Goal: Task Accomplishment & Management: Manage account settings

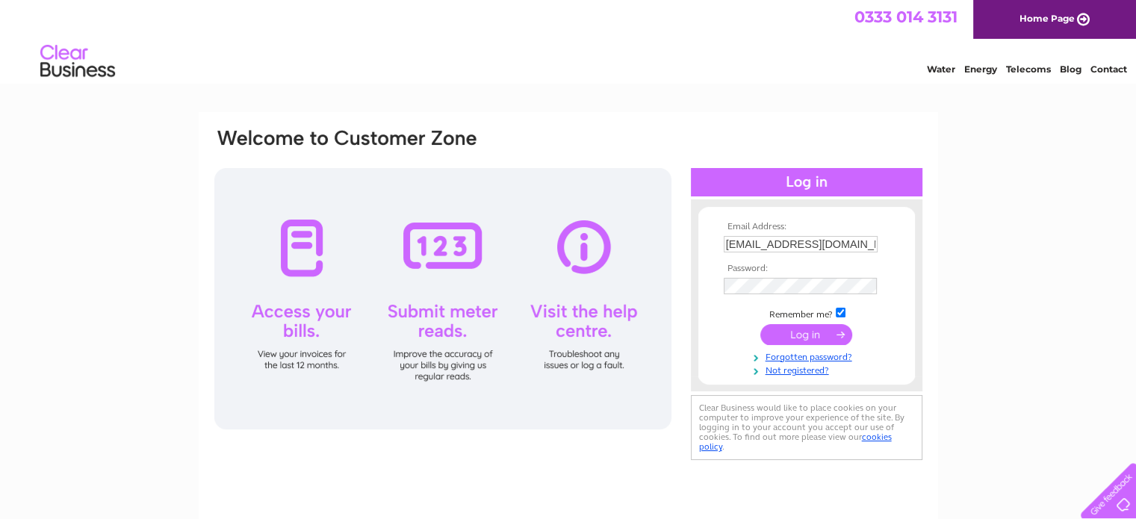
click at [816, 243] on input "clearfife@aol.com" at bounding box center [801, 244] width 154 height 16
drag, startPoint x: 816, startPoint y: 243, endPoint x: 743, endPoint y: 232, distance: 73.9
drag, startPoint x: 743, startPoint y: 232, endPoint x: 743, endPoint y: 244, distance: 11.9
click at [743, 244] on input "clearfife@aol.com" at bounding box center [801, 245] width 155 height 18
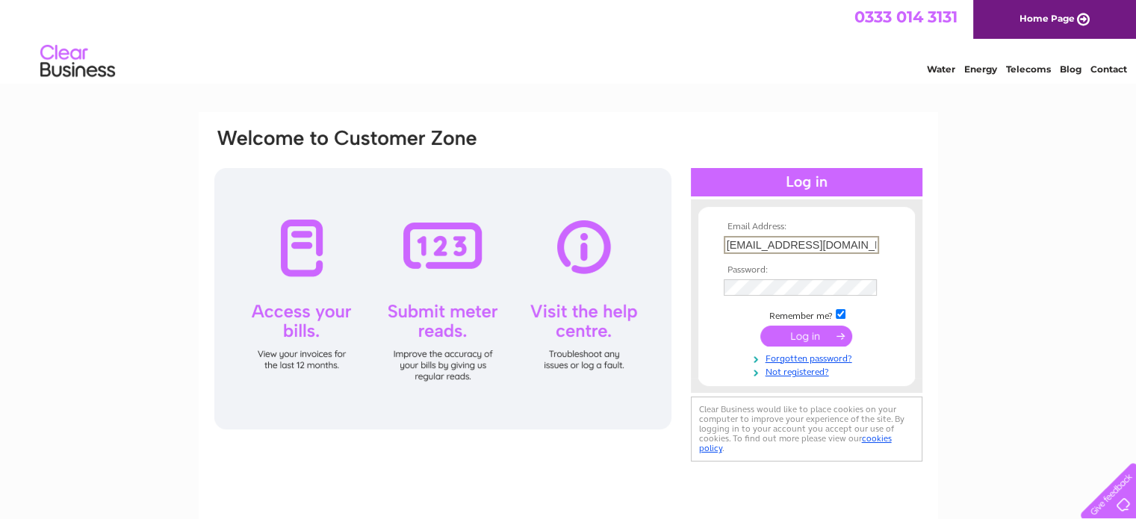
click at [743, 244] on input "clearfife@aol.com" at bounding box center [801, 245] width 155 height 18
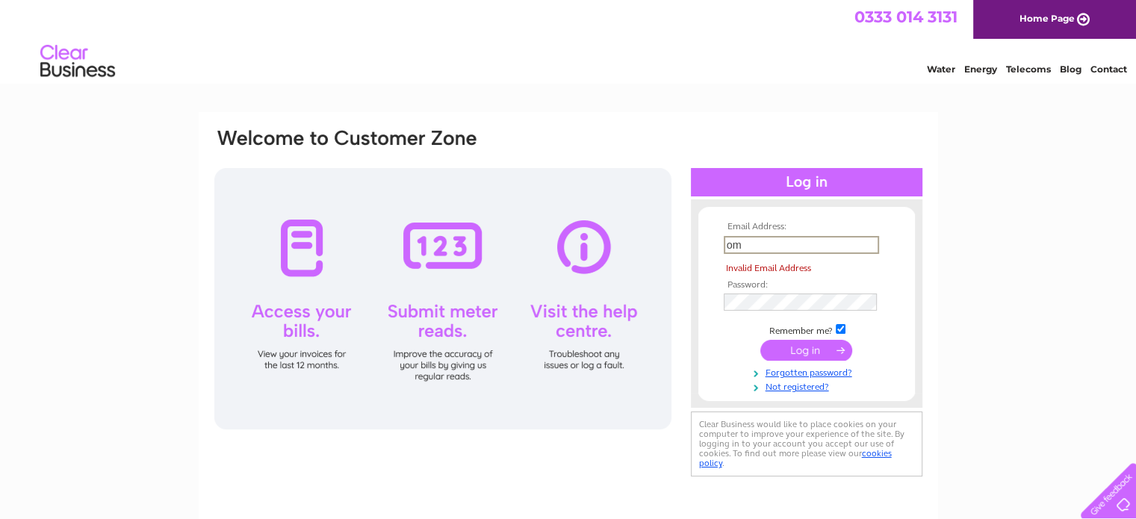
type input "m"
type input "clearfife@aol.com"
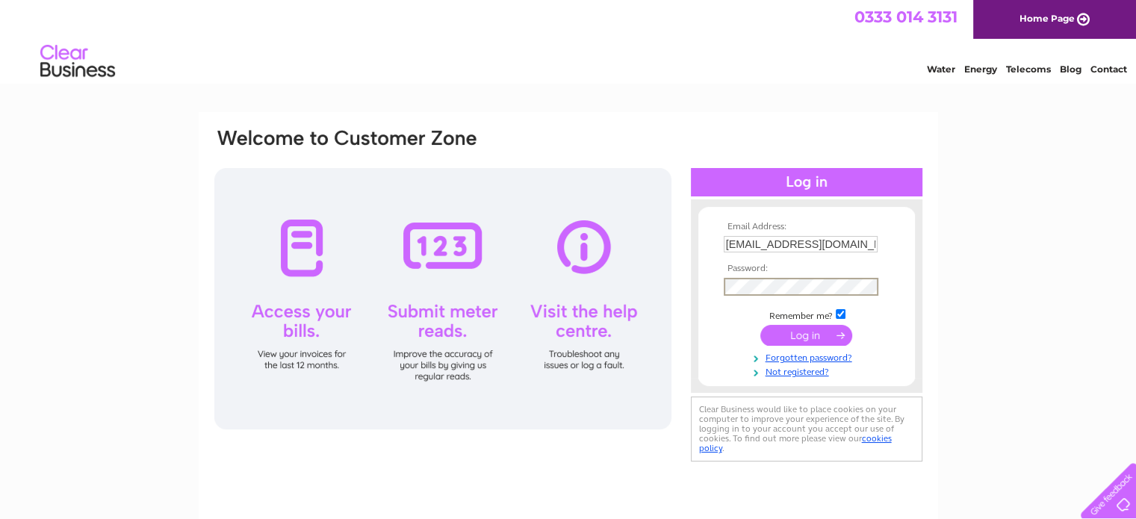
click at [822, 342] on input "submit" at bounding box center [806, 335] width 92 height 21
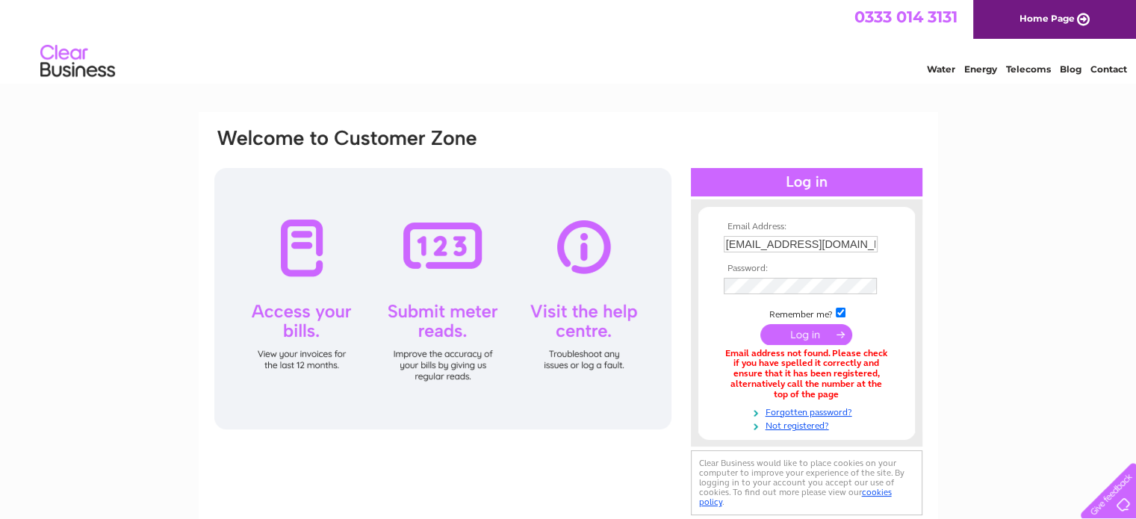
click at [807, 244] on input "clearfife@aol.com" at bounding box center [801, 244] width 154 height 16
click at [807, 244] on input "clearfife@aol.com" at bounding box center [801, 245] width 155 height 18
click at [807, 245] on input "clearfife@aol.com" at bounding box center [801, 245] width 155 height 18
type input "secretary@clearfife.org"
click at [783, 337] on input "submit" at bounding box center [806, 336] width 92 height 21
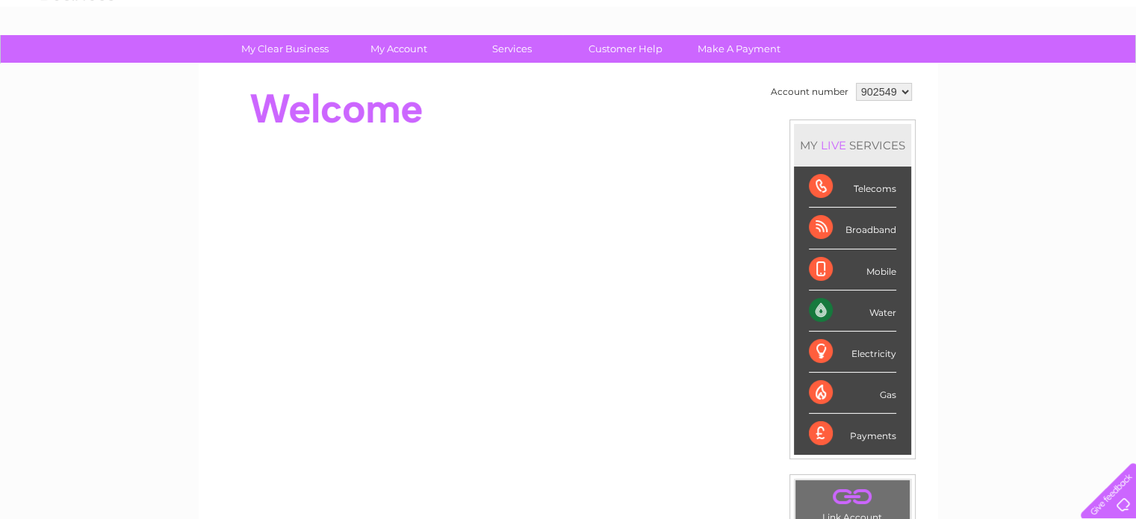
scroll to position [87, 0]
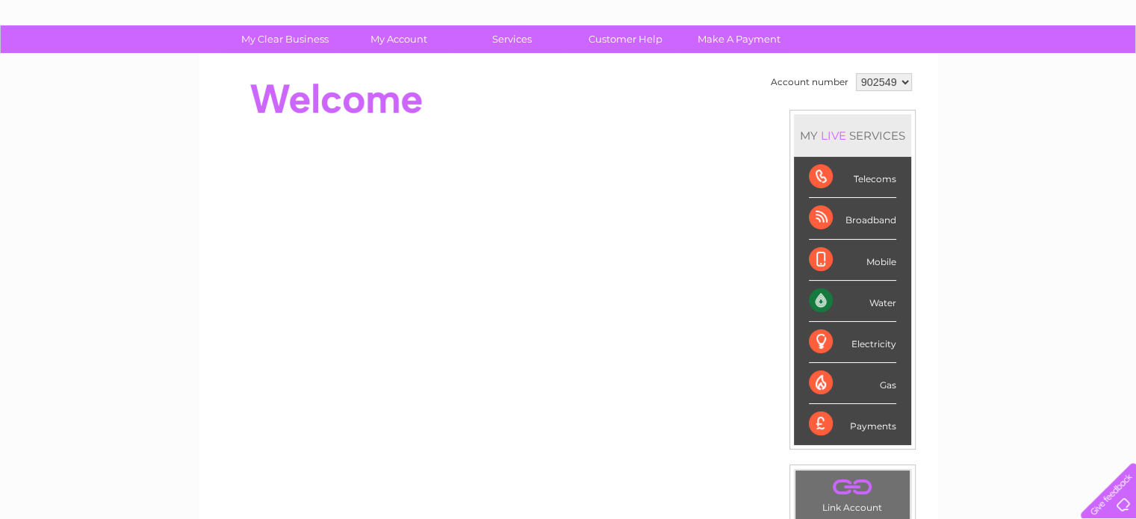
click at [816, 217] on div "Broadband" at bounding box center [852, 218] width 87 height 41
click at [852, 223] on div "Broadband" at bounding box center [852, 218] width 87 height 41
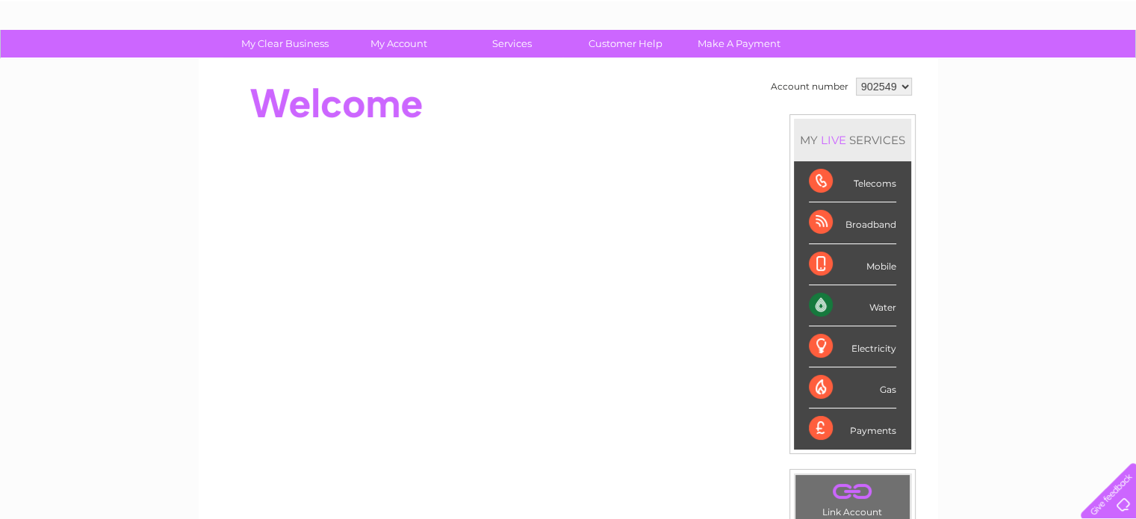
scroll to position [81, 0]
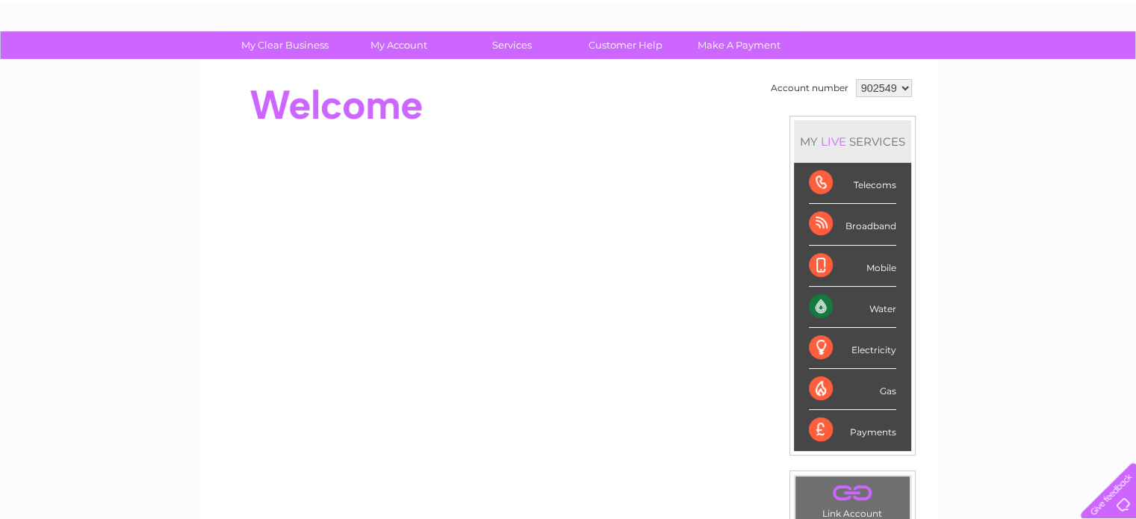
click at [905, 86] on select "902549" at bounding box center [884, 88] width 56 height 18
click at [968, 113] on div "My Clear Business Login Details My Details My Preferences Link Account My Accou…" at bounding box center [568, 450] width 1136 height 839
click at [875, 87] on select "902549" at bounding box center [884, 88] width 56 height 18
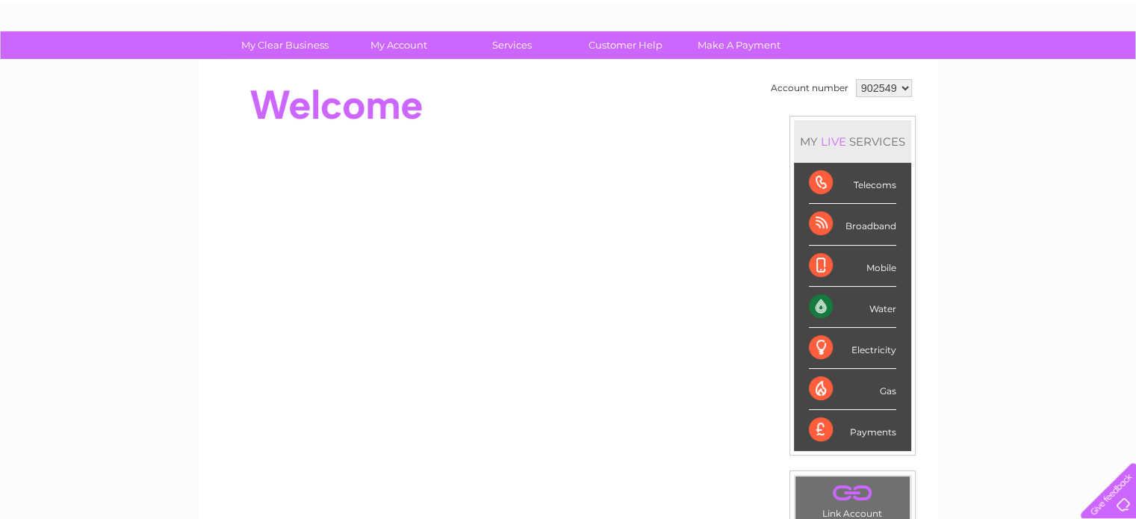
click at [856, 79] on select "902549" at bounding box center [884, 88] width 56 height 18
click at [877, 87] on select "902549" at bounding box center [884, 88] width 56 height 18
click at [1016, 194] on div "My Clear Business Login Details My Details My Preferences Link Account My Accou…" at bounding box center [568, 450] width 1136 height 839
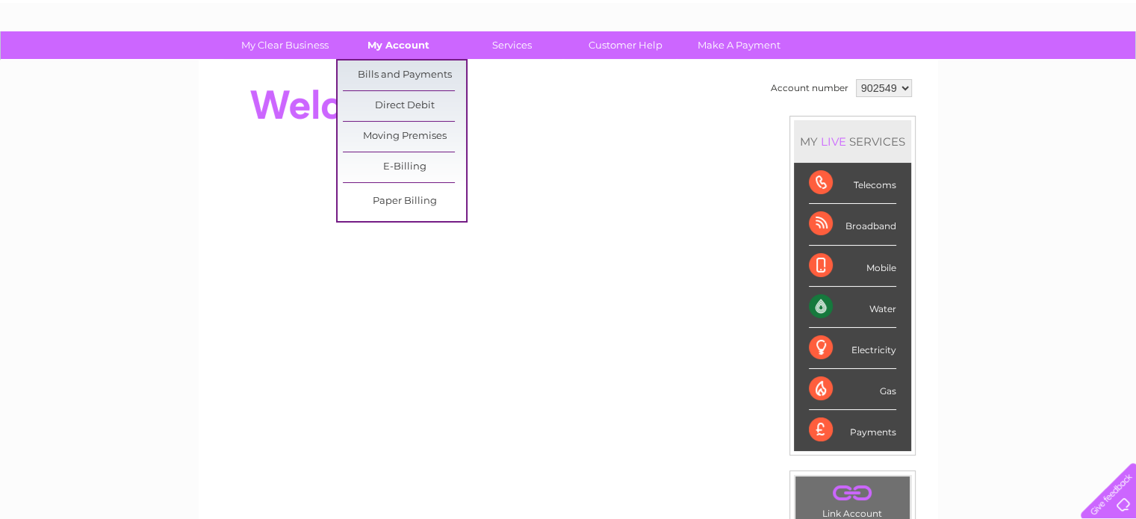
click at [403, 37] on link "My Account" at bounding box center [398, 45] width 123 height 28
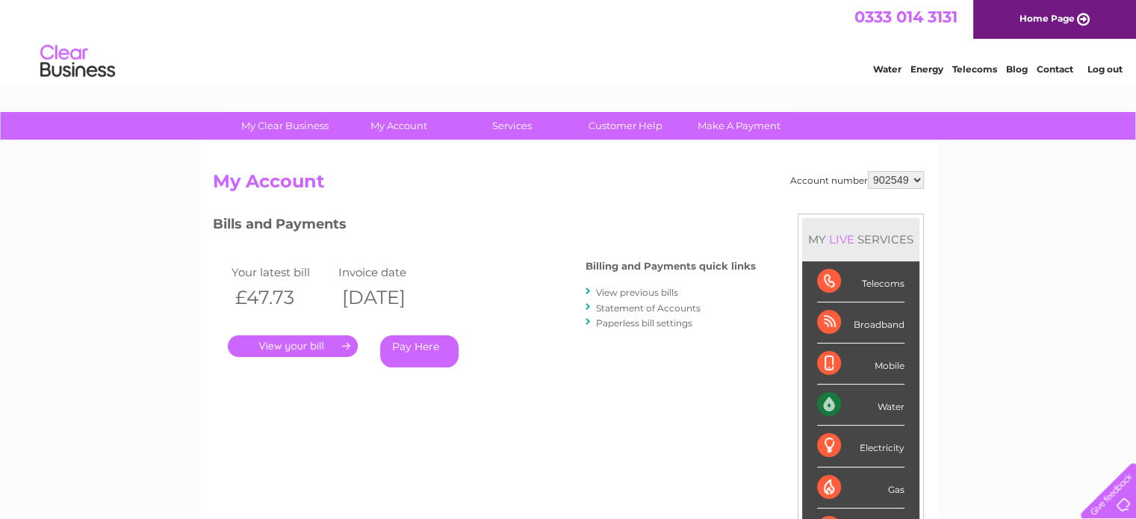
click at [405, 423] on div "Account number 902549 My Account MY LIVE SERVICES Telecoms Broadband Mobile Wat…" at bounding box center [568, 396] width 711 height 450
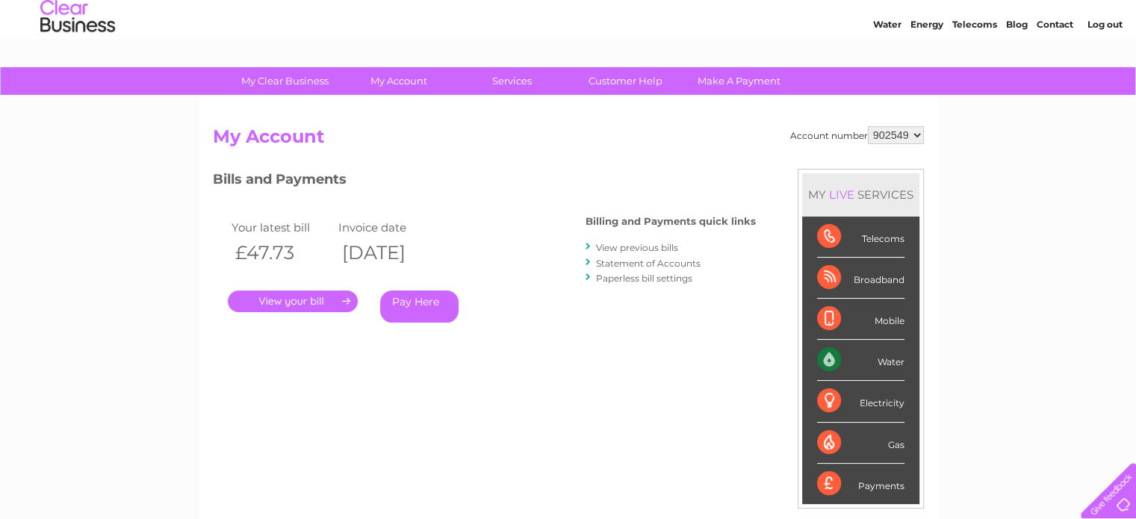
scroll to position [45, 0]
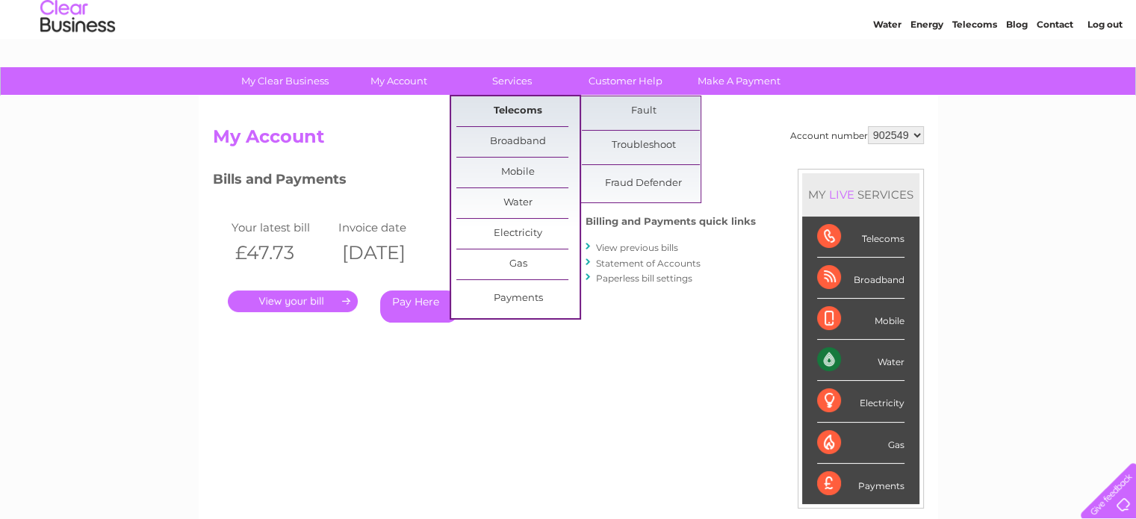
click at [515, 119] on link "Telecoms" at bounding box center [517, 111] width 123 height 30
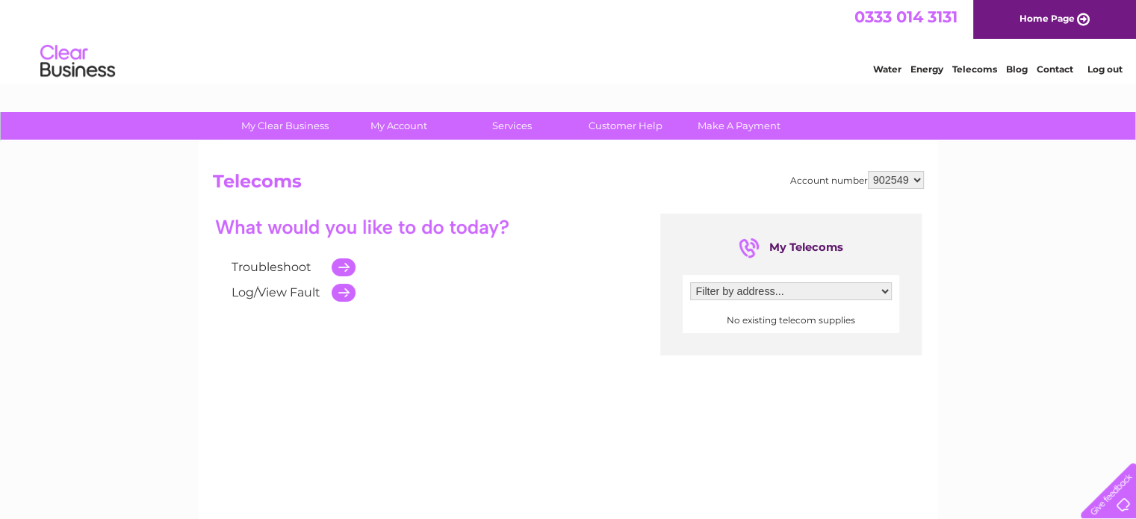
click at [805, 288] on select "Filter by address..." at bounding box center [791, 291] width 202 height 18
click at [690, 282] on select "Filter by address..." at bounding box center [791, 291] width 202 height 18
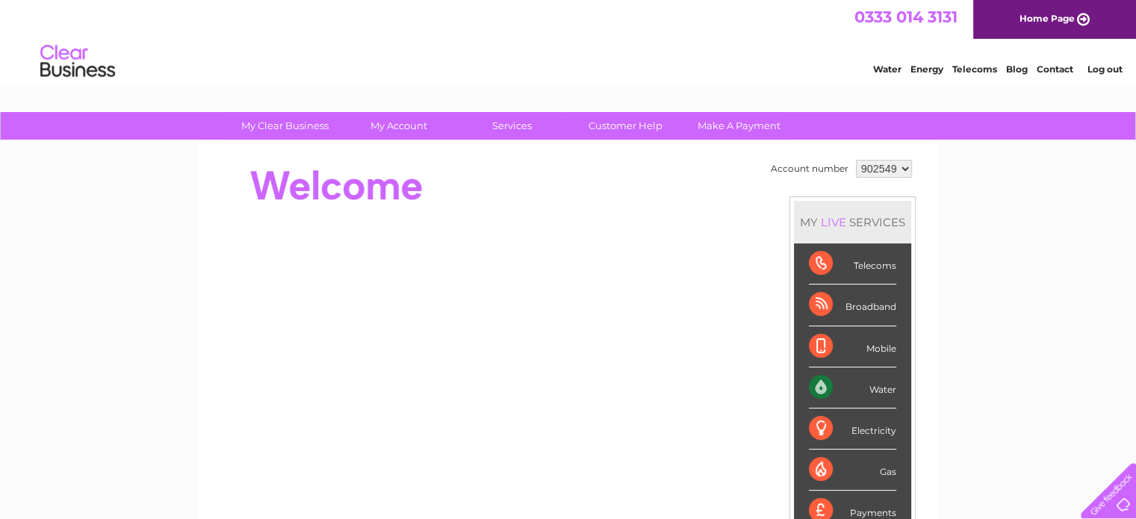
click at [857, 311] on div "Broadband" at bounding box center [852, 305] width 87 height 41
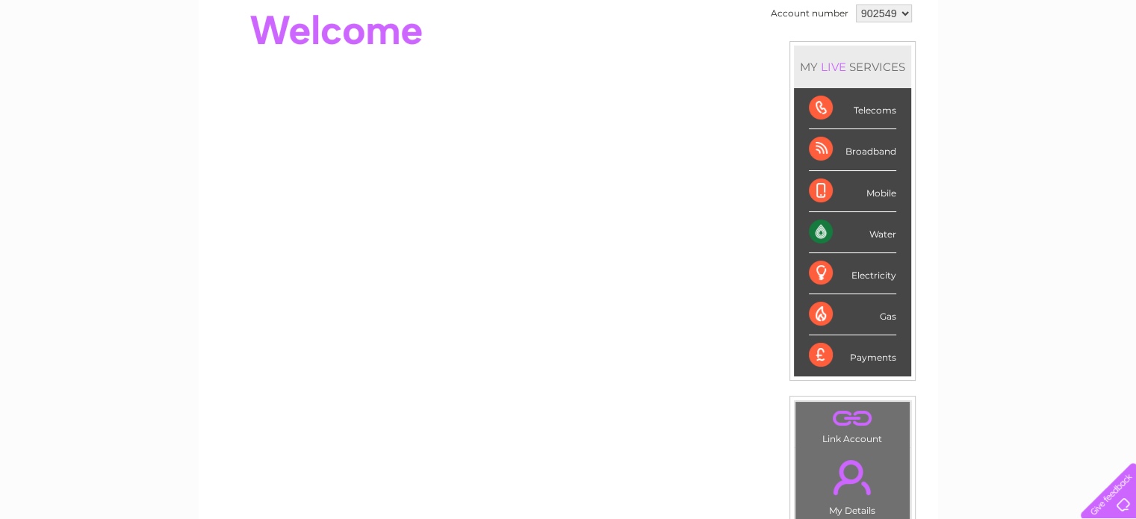
scroll to position [158, 0]
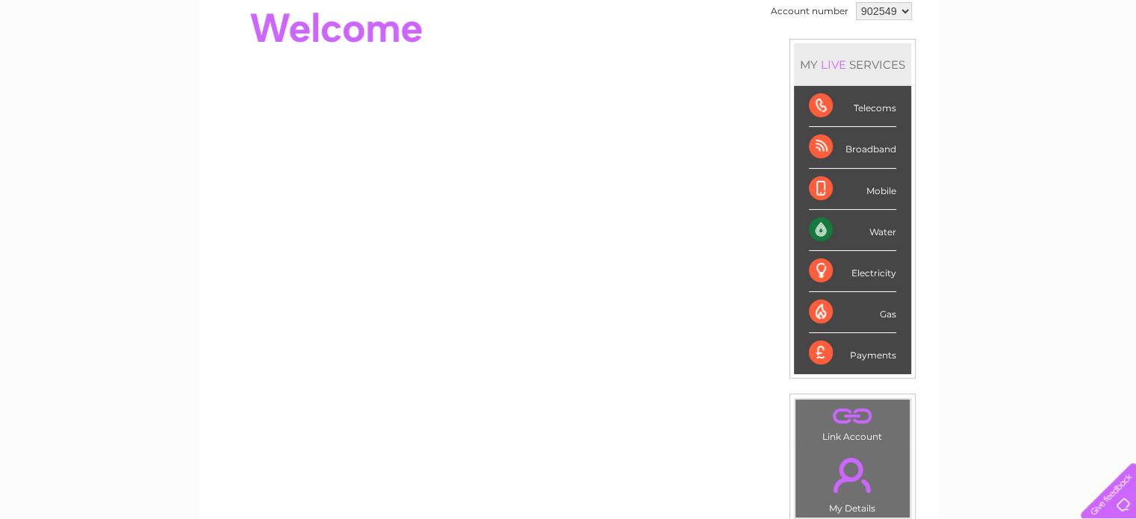
click at [872, 190] on div "Mobile" at bounding box center [852, 189] width 87 height 41
click at [816, 190] on div "Mobile" at bounding box center [852, 189] width 87 height 41
click at [849, 105] on div "Telecoms" at bounding box center [852, 106] width 87 height 41
click at [836, 102] on div "Telecoms" at bounding box center [852, 106] width 87 height 41
click at [822, 105] on div "Telecoms" at bounding box center [852, 106] width 87 height 41
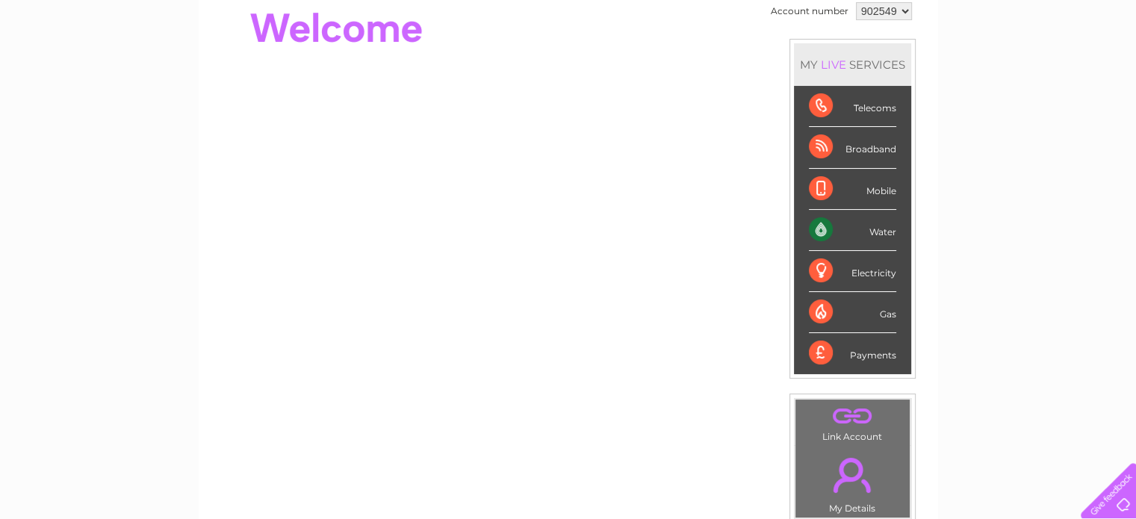
click at [822, 105] on div "Telecoms" at bounding box center [852, 106] width 87 height 41
click at [873, 110] on div "Telecoms" at bounding box center [852, 106] width 87 height 41
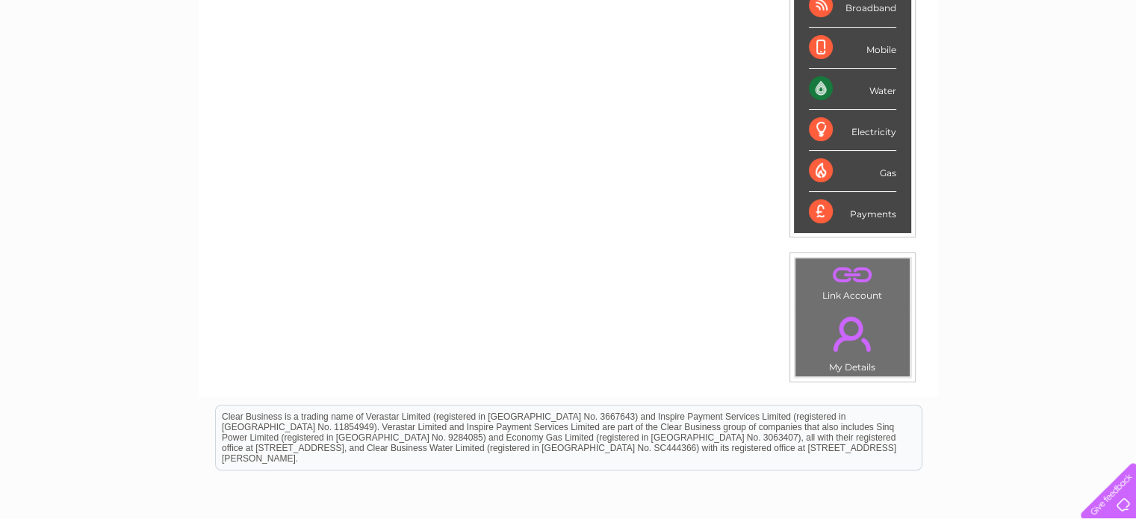
scroll to position [299, 0]
click at [853, 276] on link "." at bounding box center [852, 275] width 107 height 26
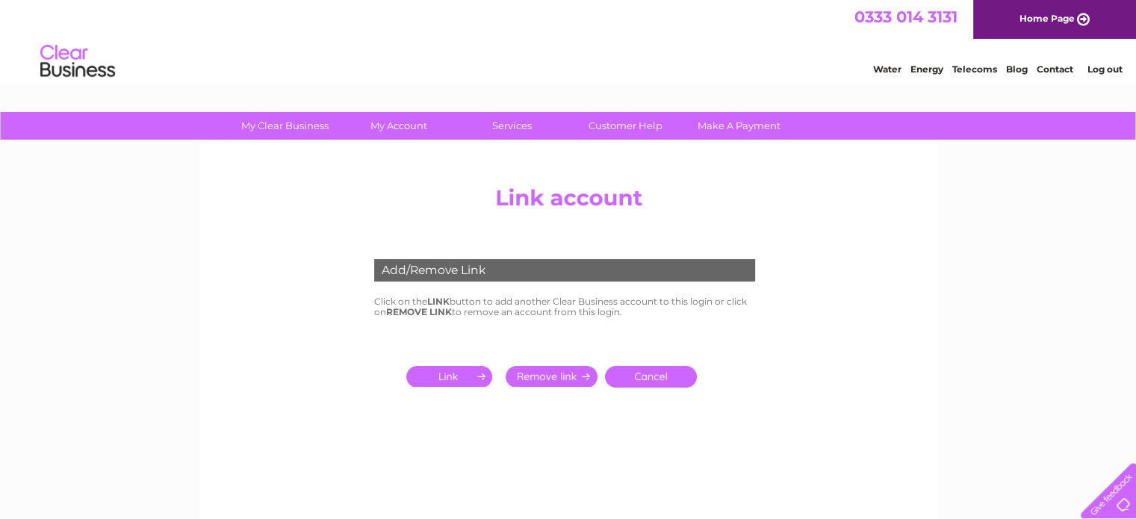
click at [603, 273] on div "Add/Remove Link" at bounding box center [564, 270] width 381 height 22
click at [423, 268] on div "Add/Remove Link" at bounding box center [564, 270] width 381 height 22
click at [462, 376] on input "submit" at bounding box center [452, 376] width 92 height 21
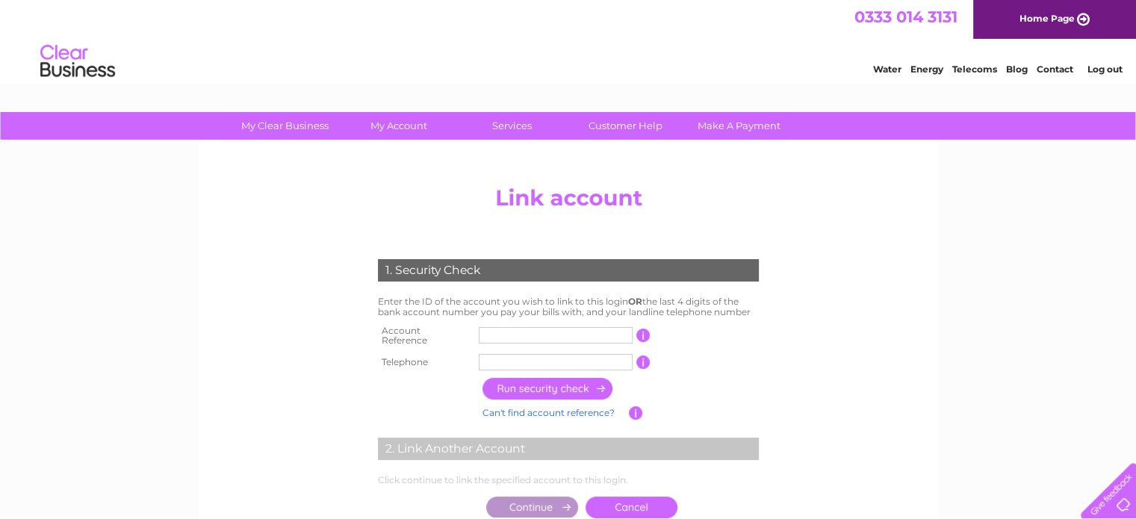
click at [511, 335] on input "text" at bounding box center [556, 335] width 154 height 16
type input "1134595"
click at [521, 355] on input "text" at bounding box center [556, 362] width 154 height 16
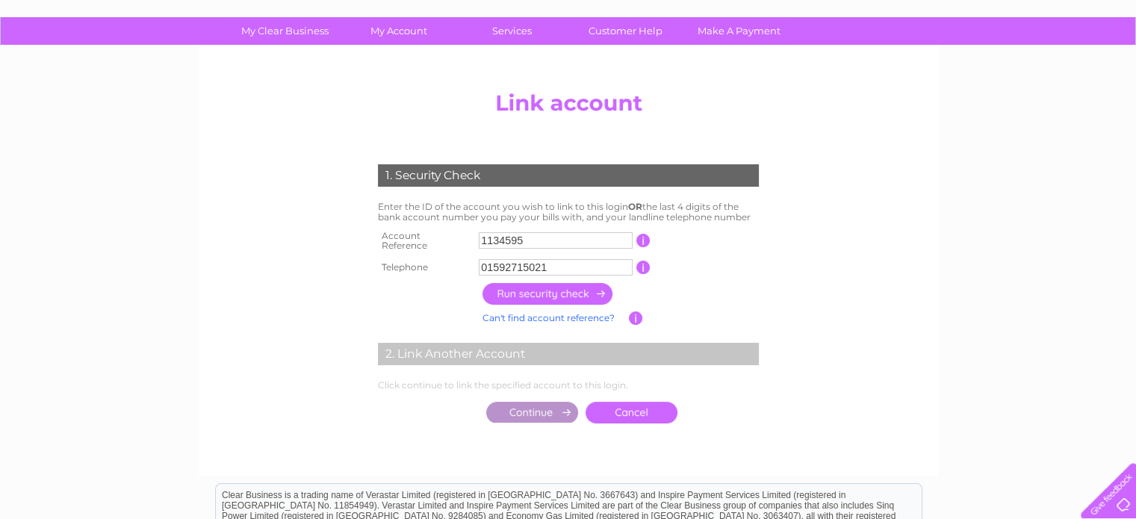
scroll to position [119, 0]
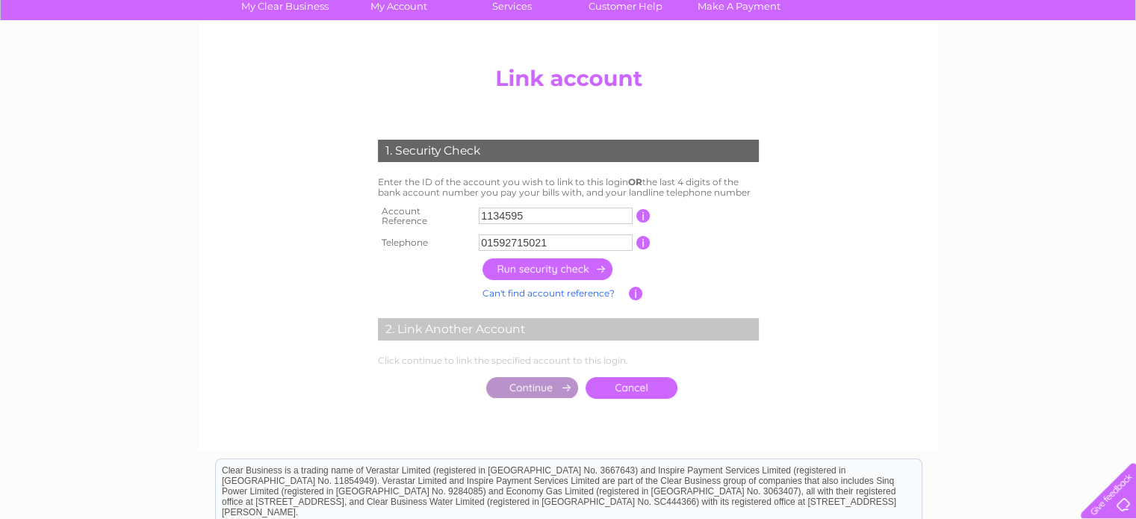
click at [571, 261] on input "button" at bounding box center [547, 269] width 131 height 22
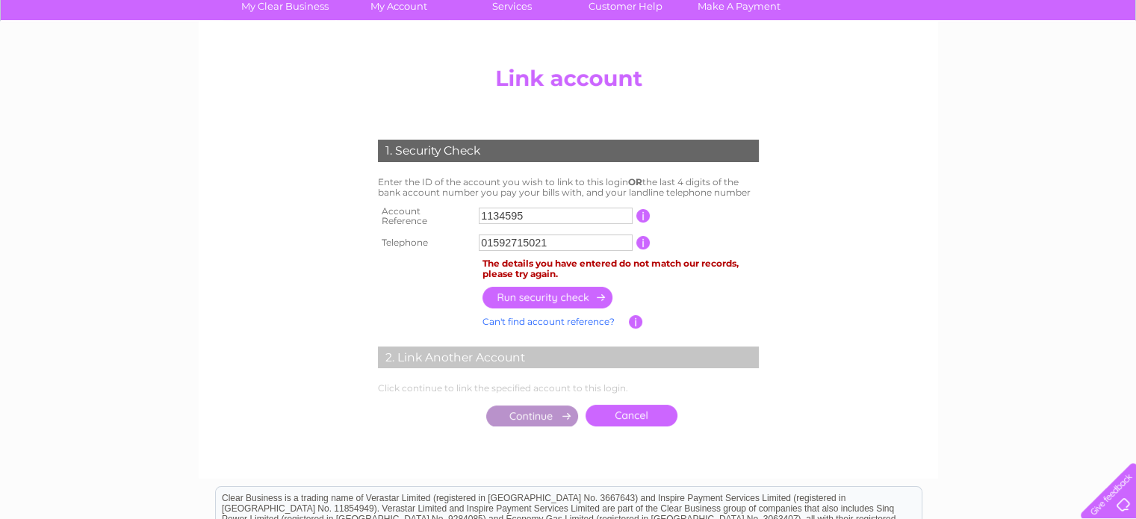
click at [569, 237] on input "01592715021" at bounding box center [556, 243] width 154 height 16
type input "01592713078"
click at [586, 291] on input "button" at bounding box center [547, 298] width 131 height 22
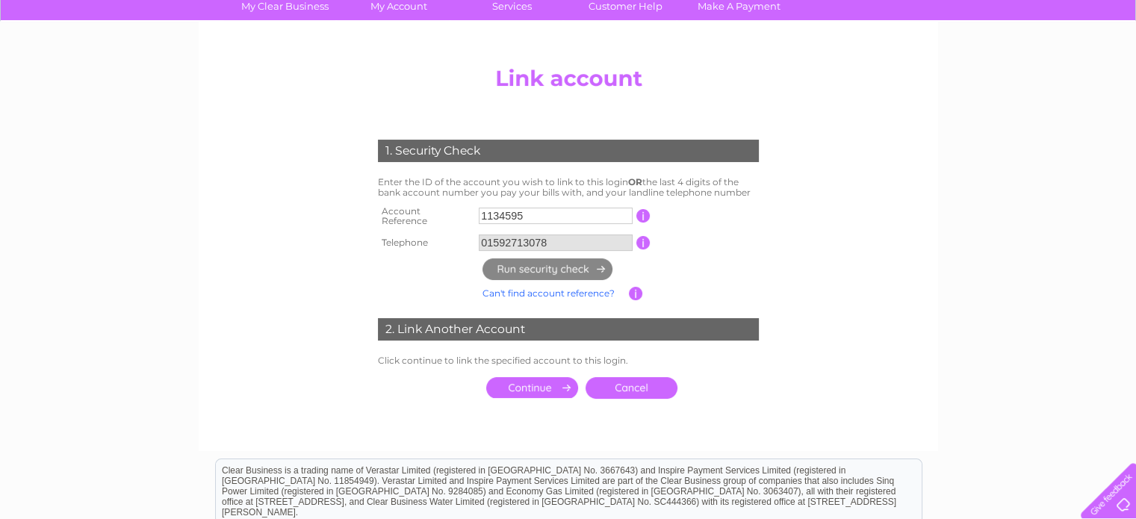
scroll to position [0, 0]
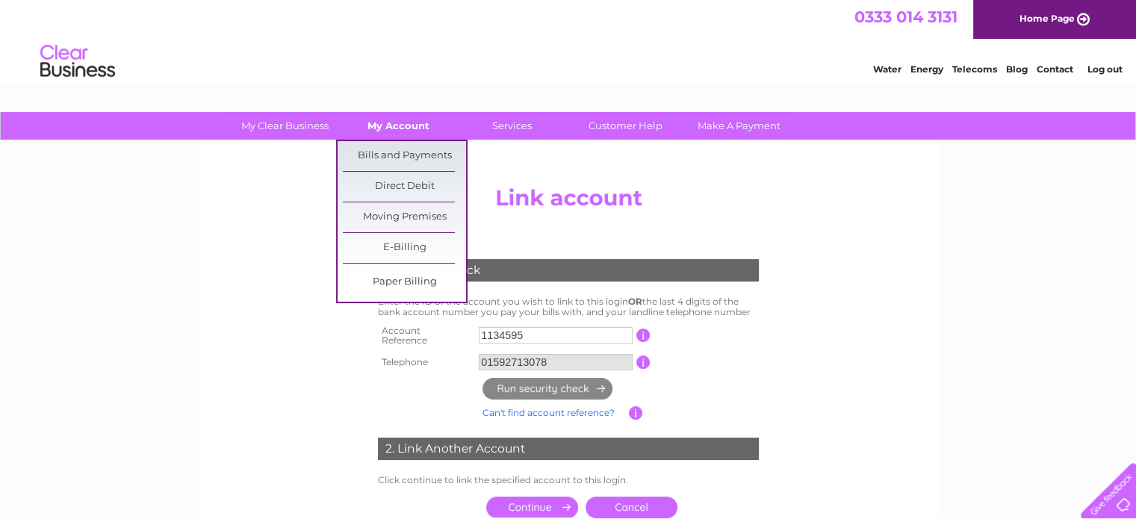
click at [394, 122] on link "My Account" at bounding box center [398, 126] width 123 height 28
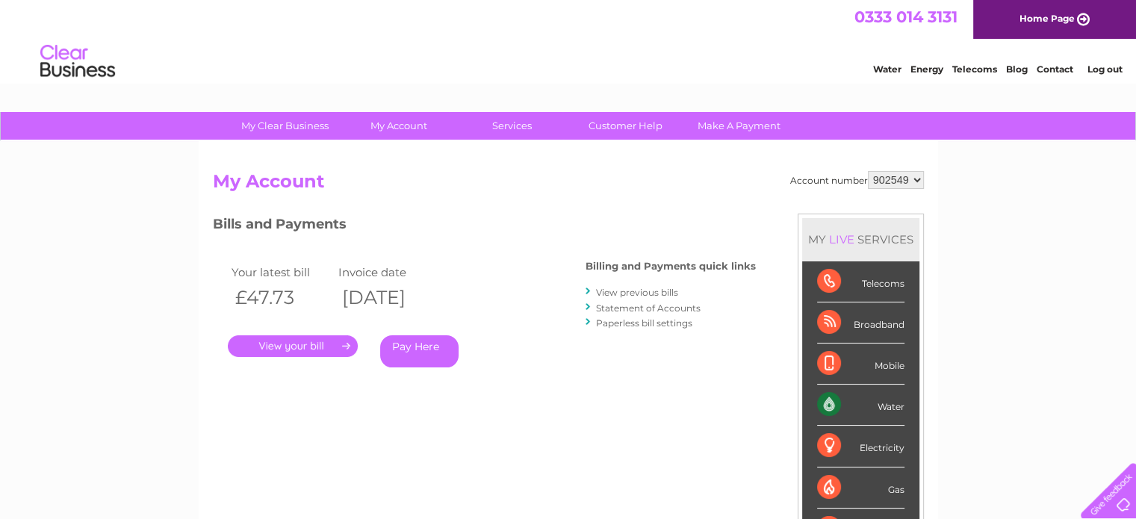
click at [915, 185] on select "902549" at bounding box center [896, 180] width 56 height 18
click at [884, 283] on div "Telecoms" at bounding box center [860, 281] width 87 height 41
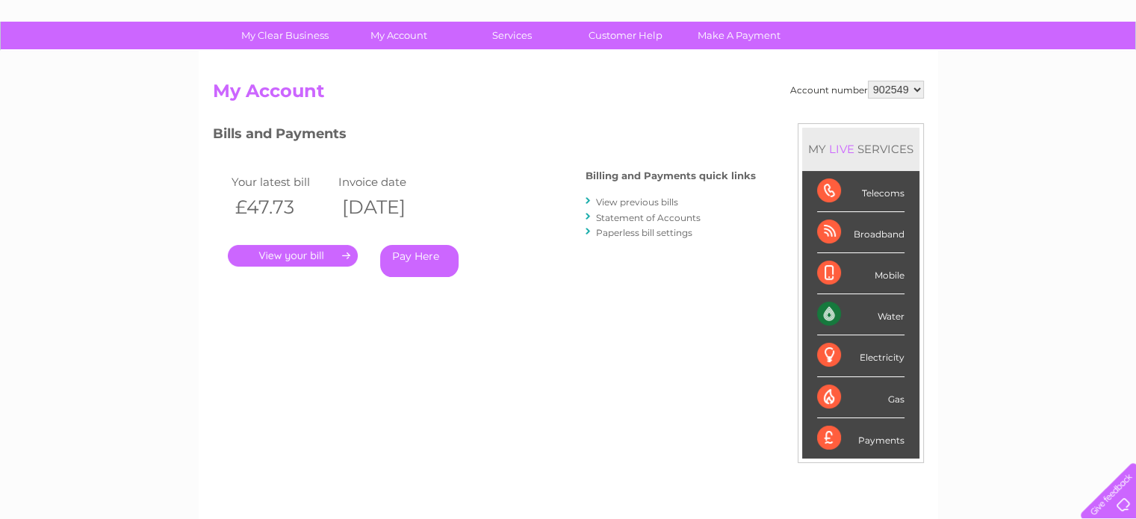
scroll to position [89, 0]
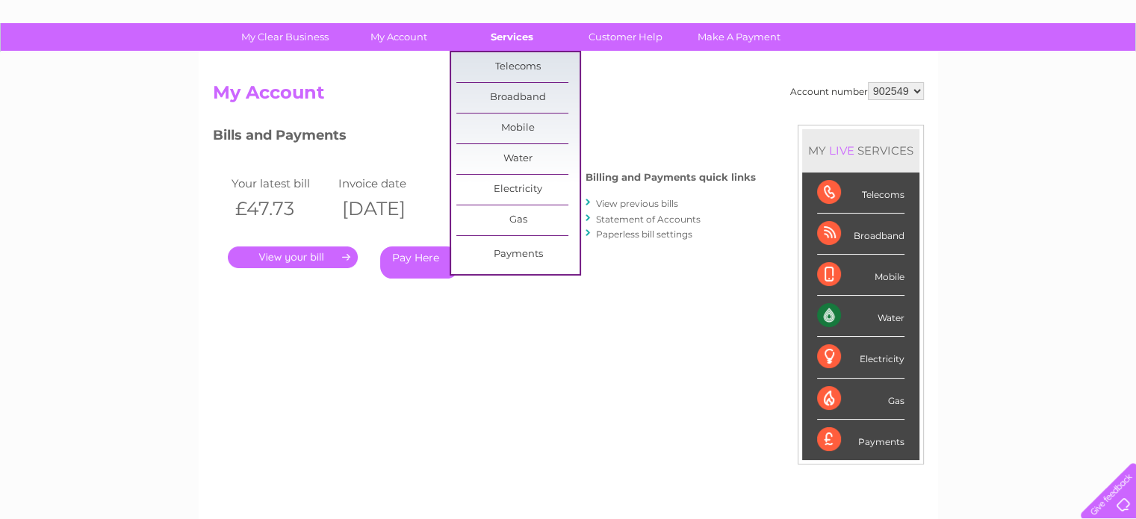
click at [510, 38] on link "Services" at bounding box center [511, 37] width 123 height 28
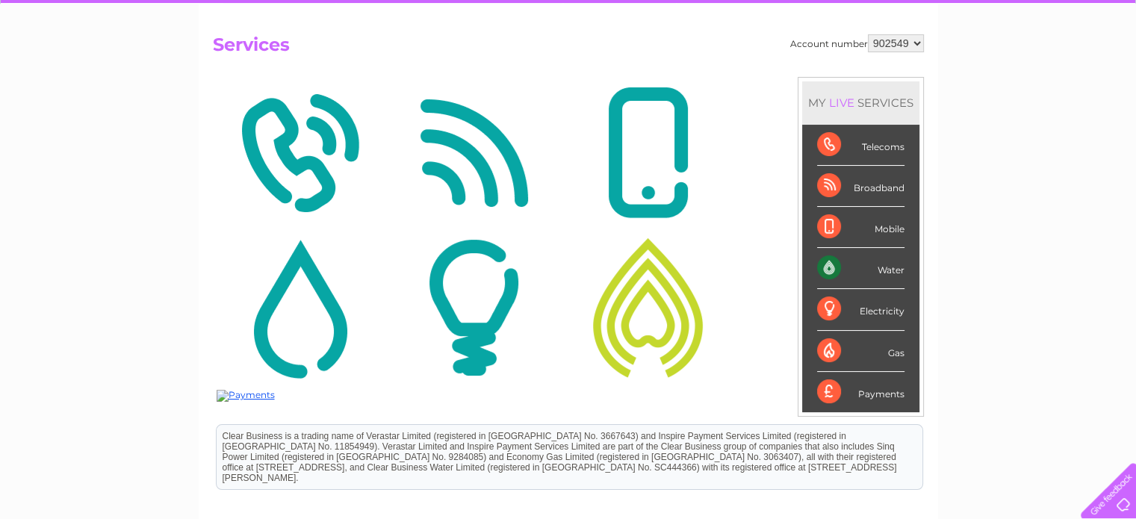
scroll to position [87, 0]
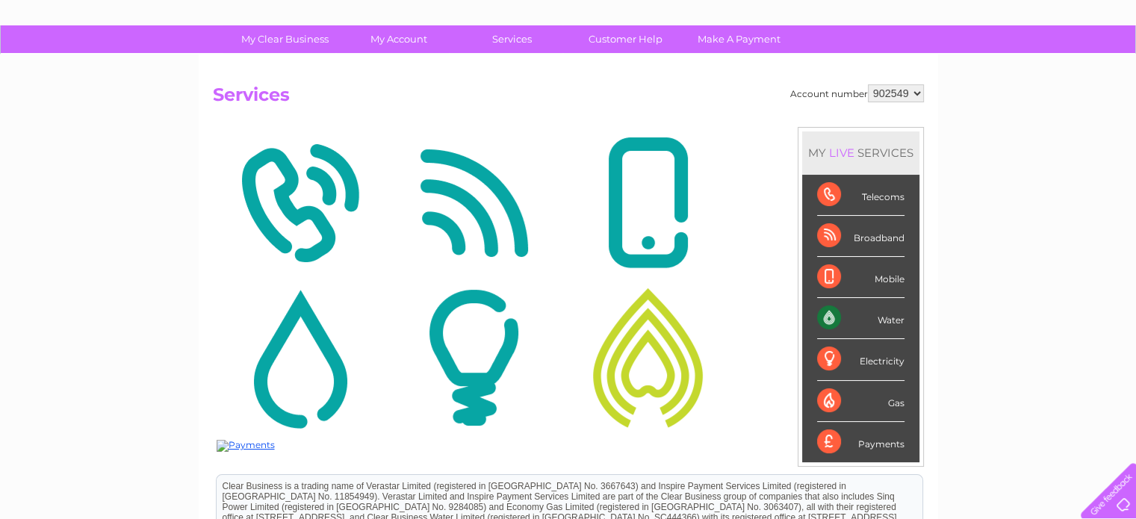
click at [885, 193] on div "Telecoms" at bounding box center [860, 195] width 87 height 41
click at [836, 193] on div "Telecoms" at bounding box center [860, 195] width 87 height 41
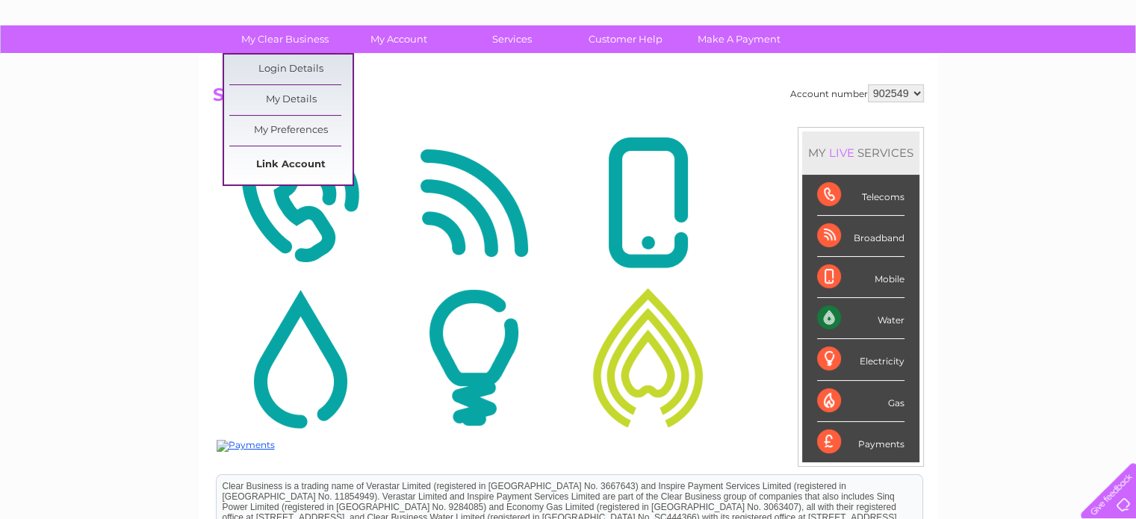
click at [310, 161] on link "Link Account" at bounding box center [290, 165] width 123 height 30
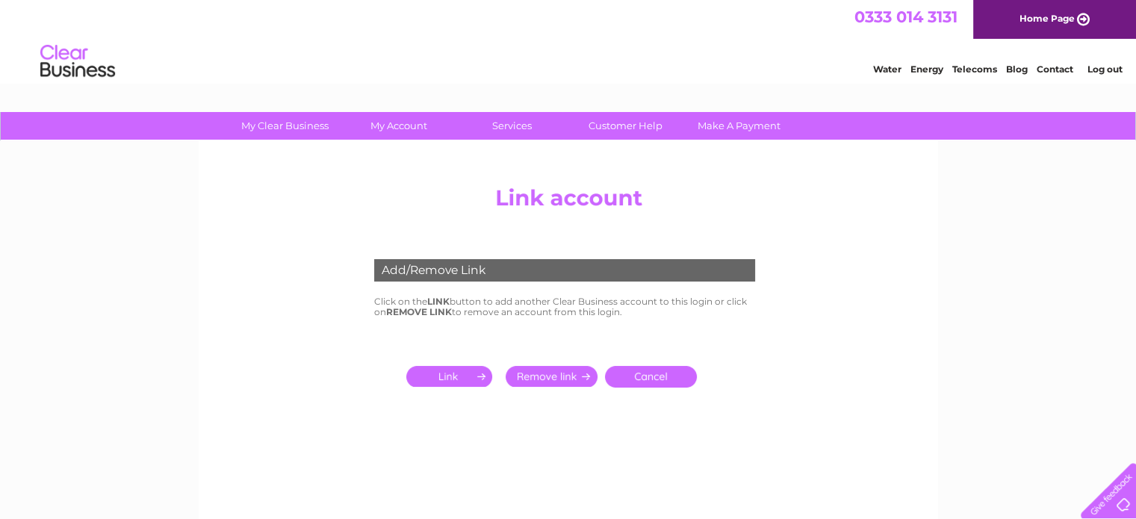
click at [468, 379] on input "submit" at bounding box center [452, 376] width 92 height 21
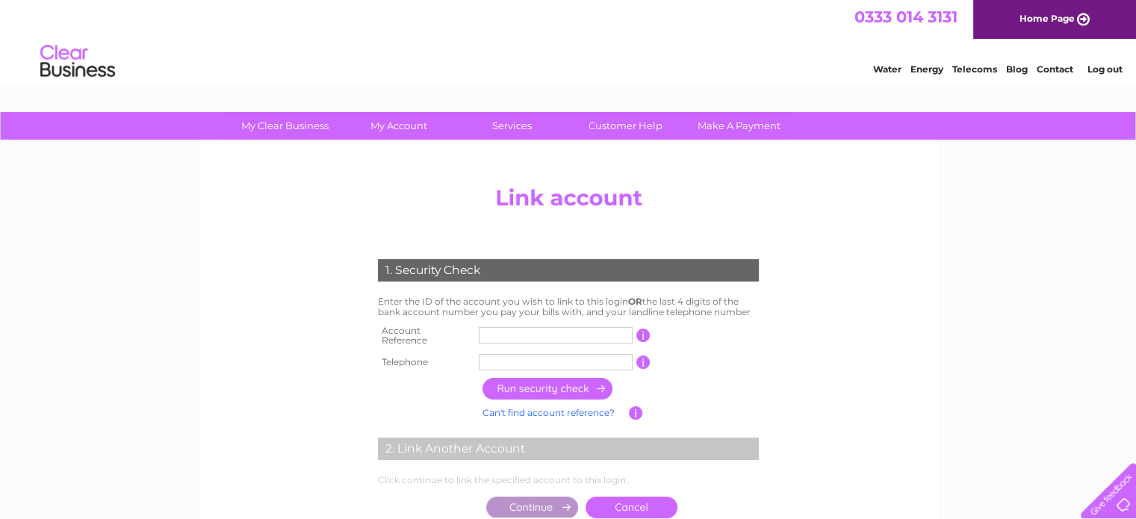
click at [503, 332] on input "text" at bounding box center [556, 335] width 154 height 16
type input "1152580"
click at [509, 359] on input "text" at bounding box center [556, 362] width 154 height 16
click at [556, 361] on input "text" at bounding box center [556, 362] width 154 height 16
click at [547, 358] on input "text" at bounding box center [556, 362] width 154 height 16
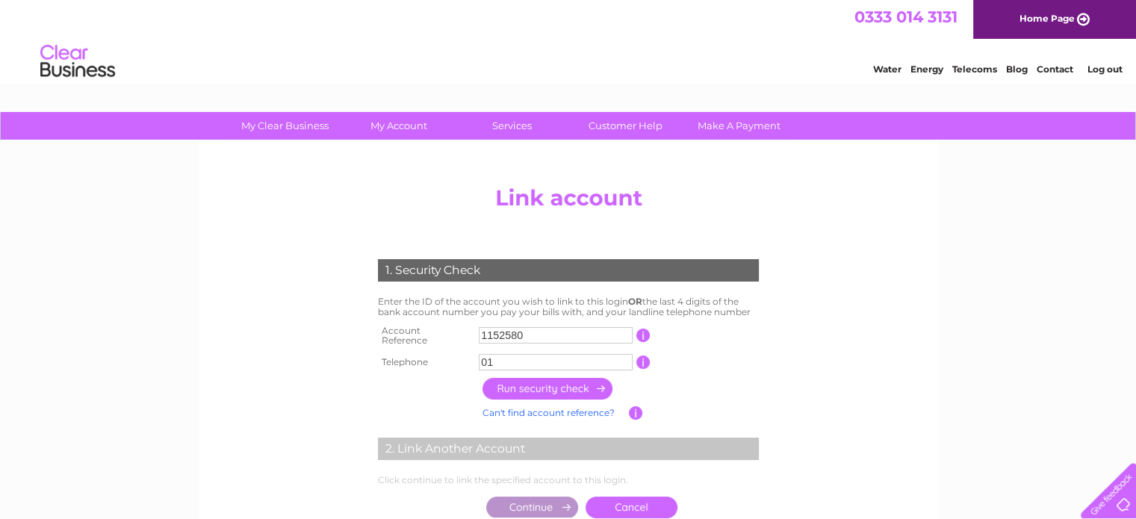
type input "0"
click at [521, 355] on input "text" at bounding box center [556, 362] width 154 height 16
click at [556, 385] on input "button" at bounding box center [547, 389] width 131 height 22
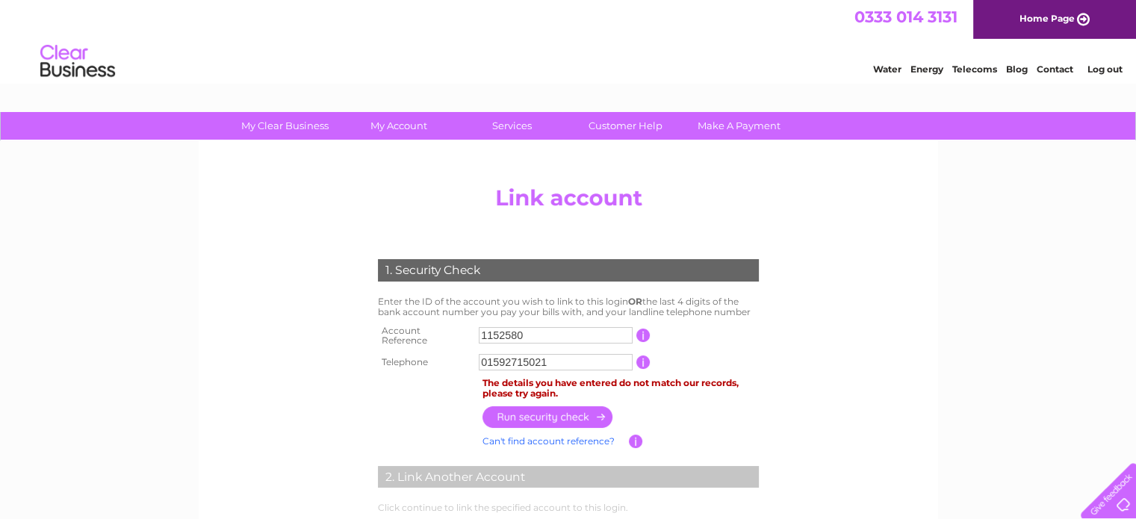
click at [511, 357] on input "01592715021" at bounding box center [556, 362] width 154 height 16
click at [553, 354] on input "01592715021" at bounding box center [556, 362] width 154 height 16
type input "01592713078"
click at [562, 412] on input "button" at bounding box center [547, 417] width 131 height 22
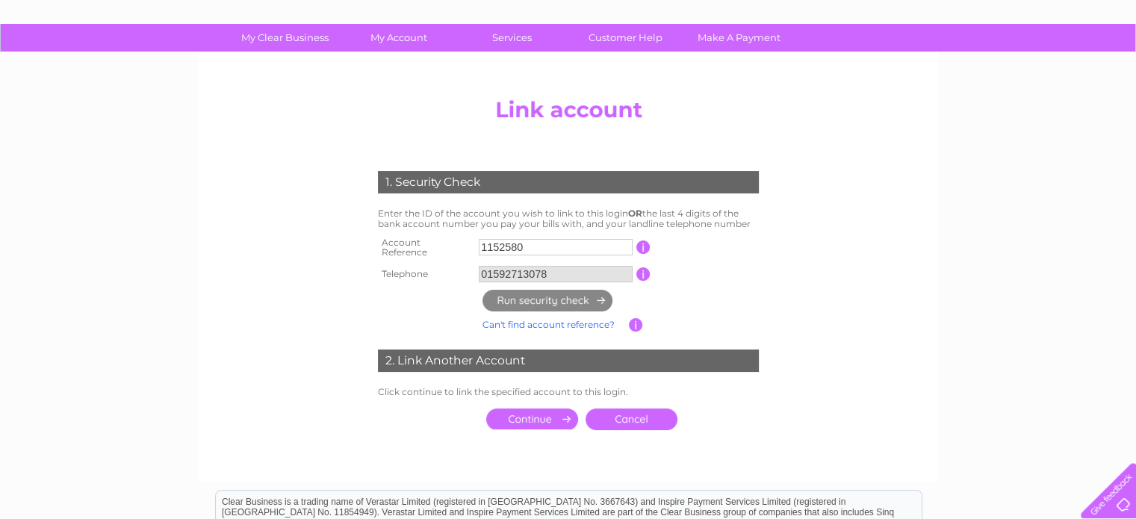
scroll to position [90, 0]
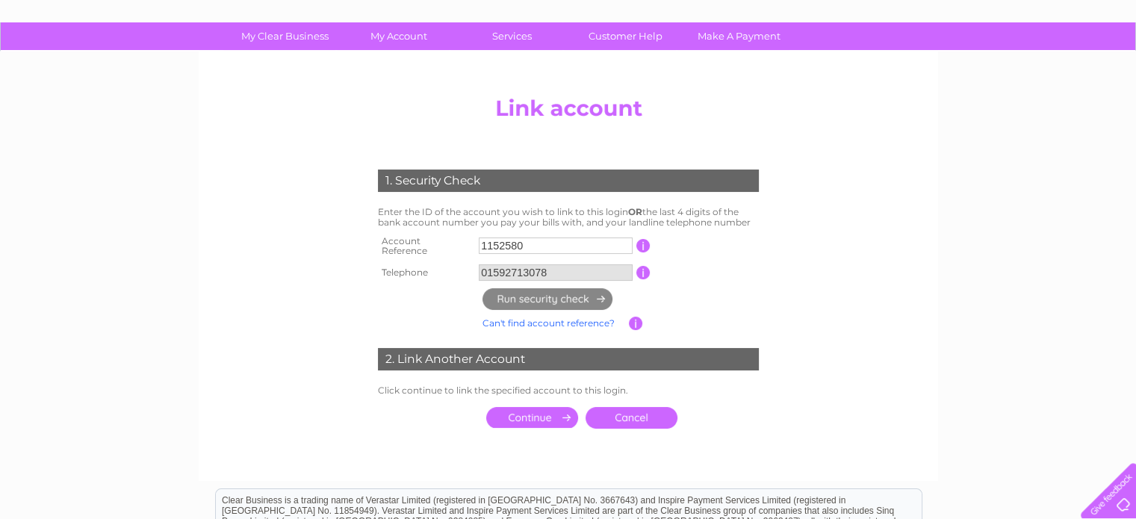
click at [536, 411] on input "submit" at bounding box center [532, 417] width 92 height 21
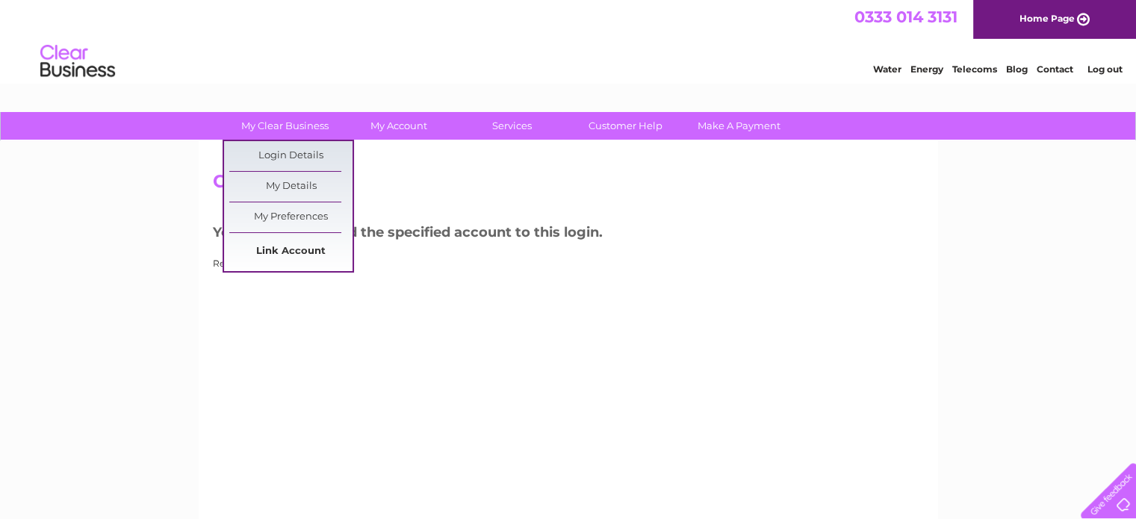
click at [311, 250] on link "Link Account" at bounding box center [290, 252] width 123 height 30
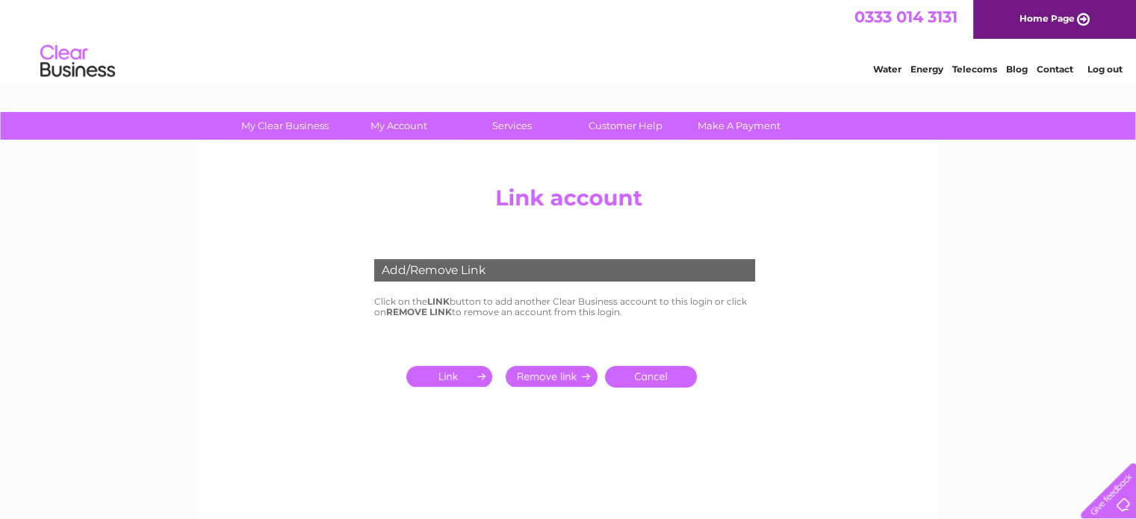
click at [461, 376] on input "submit" at bounding box center [452, 376] width 92 height 21
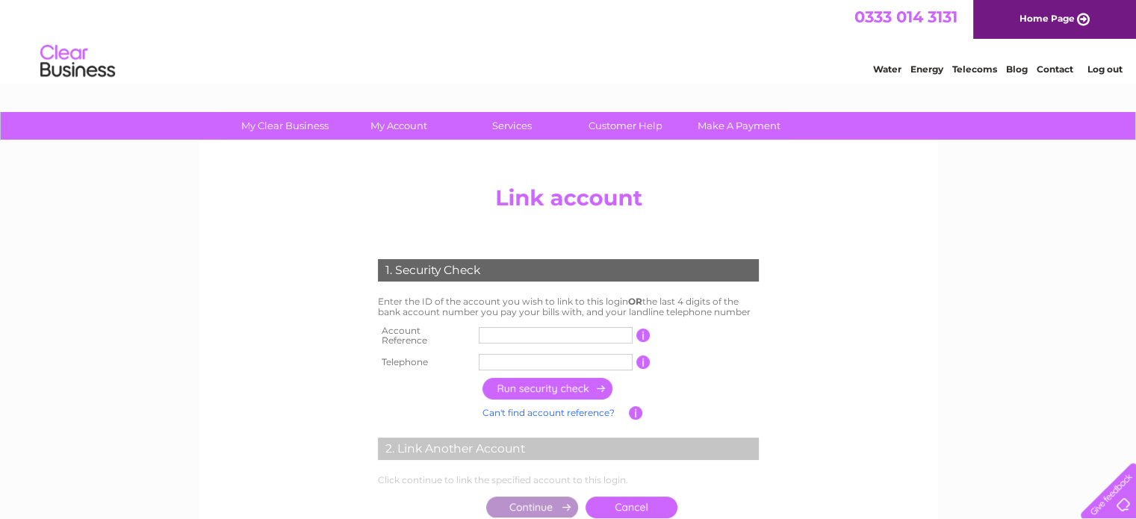
click at [495, 330] on input "text" at bounding box center [556, 335] width 154 height 16
type input "1134595"
click at [509, 355] on input "text" at bounding box center [556, 362] width 154 height 16
type input "1"
type input "01592713078"
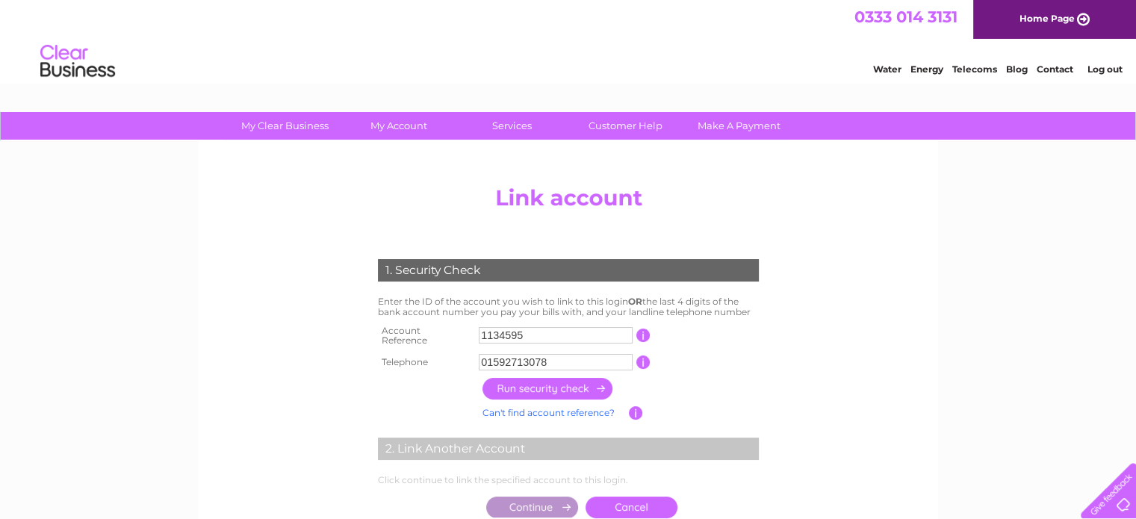
click at [548, 379] on input "button" at bounding box center [547, 389] width 131 height 22
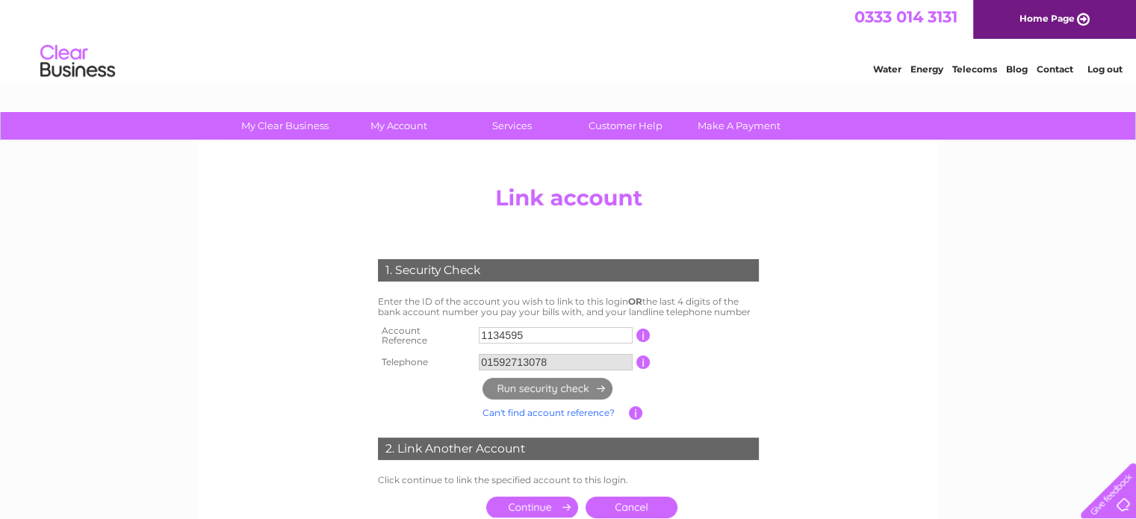
click at [548, 497] on input "submit" at bounding box center [532, 507] width 92 height 21
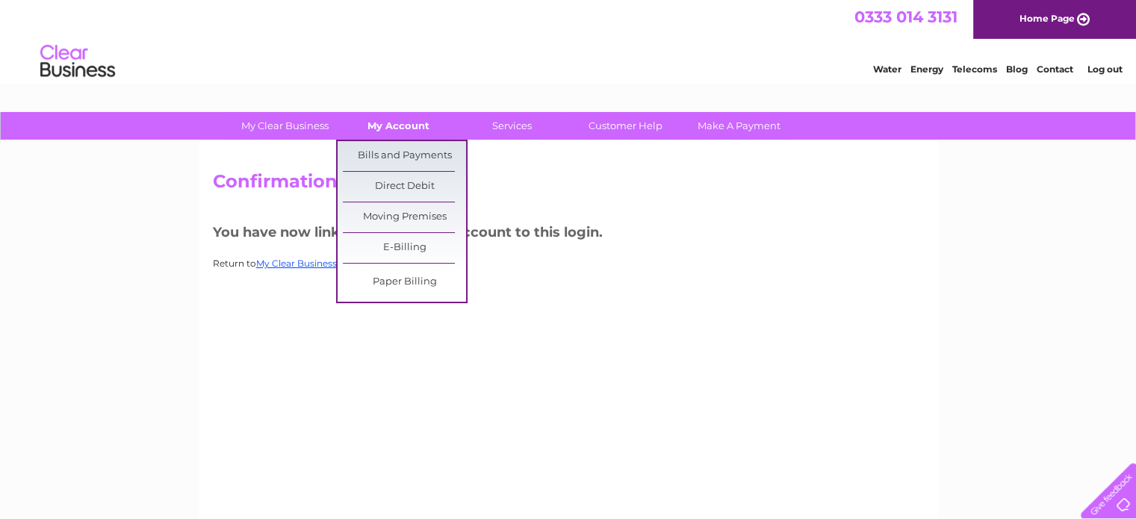
click at [417, 132] on link "My Account" at bounding box center [398, 126] width 123 height 28
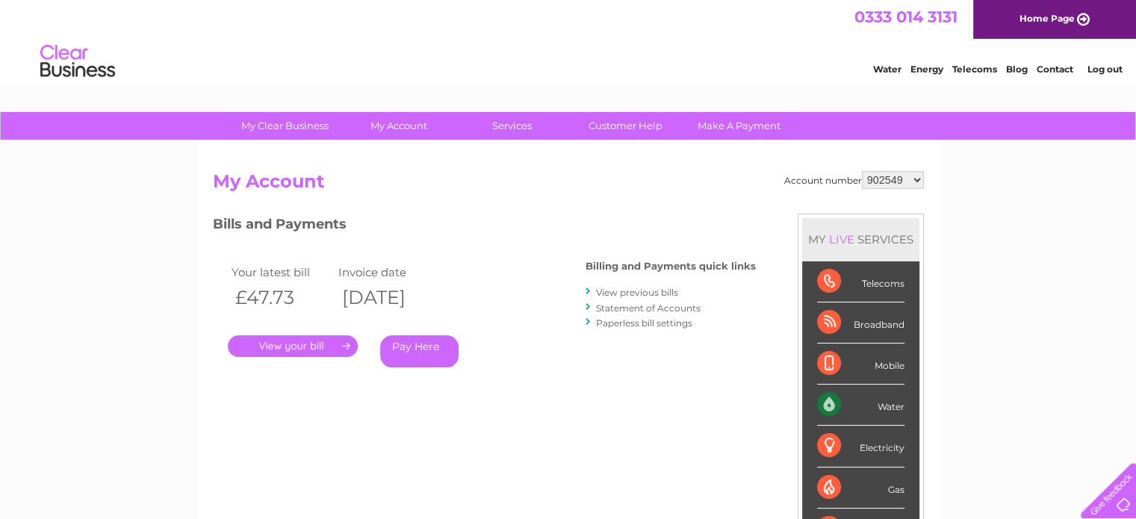
click at [580, 214] on h3 "Bills and Payments" at bounding box center [484, 227] width 543 height 26
click at [904, 178] on select "902549 1134595 1152580" at bounding box center [893, 180] width 62 height 18
select select "1134595"
click at [863, 171] on select "902549 1134595 1152580" at bounding box center [893, 180] width 62 height 18
click at [892, 181] on select "902549 1134595 1152580" at bounding box center [893, 180] width 62 height 18
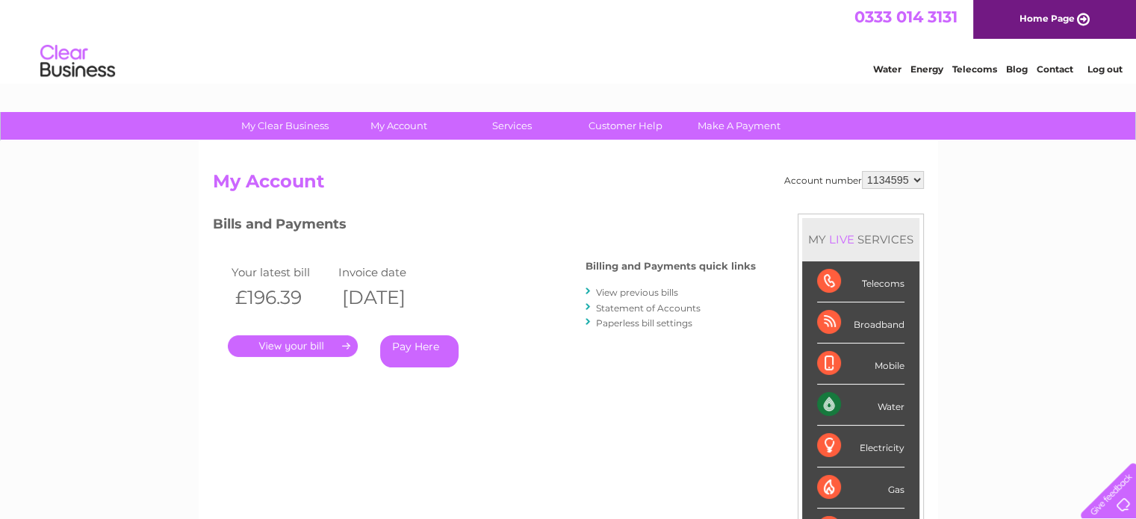
select select "1152580"
click at [863, 171] on select "902549 1134595 1152580" at bounding box center [893, 180] width 62 height 18
click at [974, 217] on div "My Clear Business Login Details My Details My Preferences Link Account My Accou…" at bounding box center [568, 501] width 1136 height 779
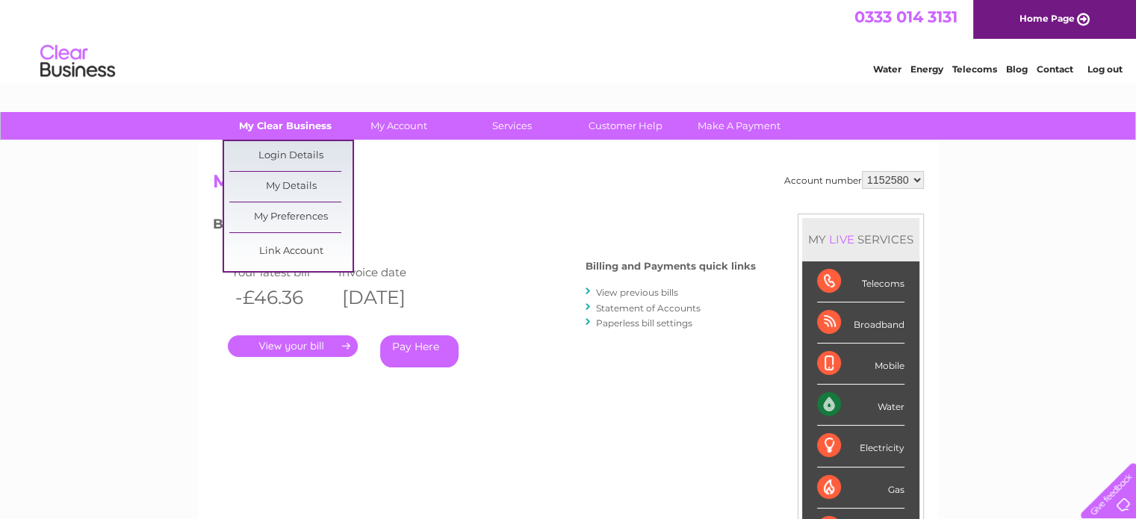
click at [308, 130] on link "My Clear Business" at bounding box center [284, 126] width 123 height 28
click at [303, 247] on link "Link Account" at bounding box center [290, 252] width 123 height 30
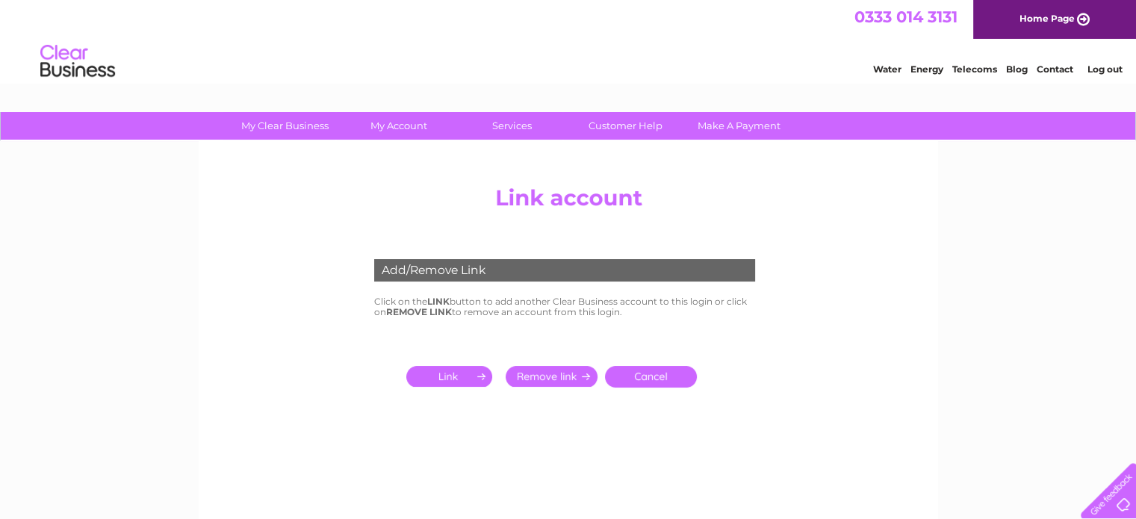
click at [460, 377] on input "submit" at bounding box center [452, 376] width 92 height 21
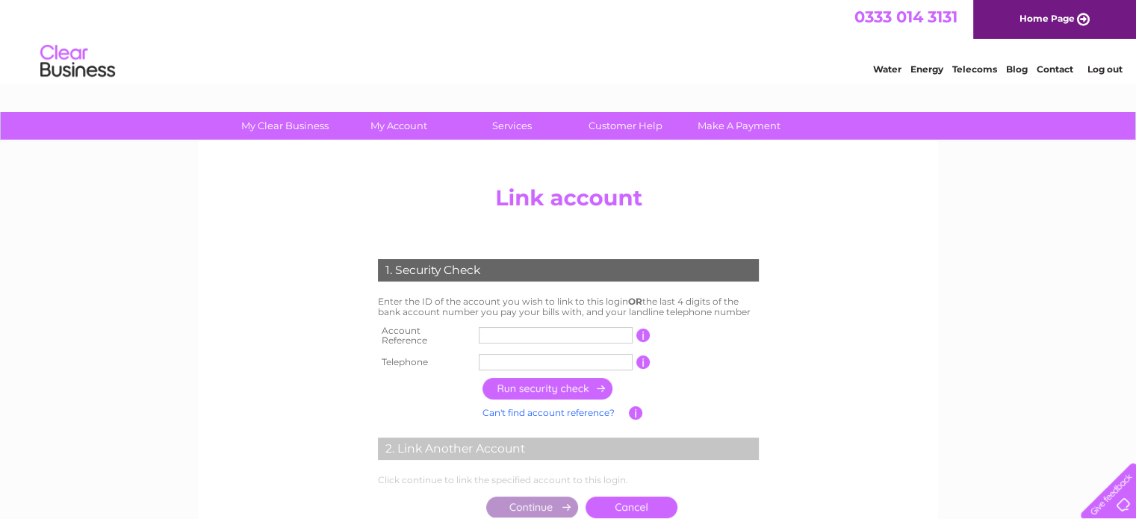
click at [497, 330] on input "text" at bounding box center [556, 335] width 154 height 16
type input "O"
type input "11174109"
click at [507, 362] on input "text" at bounding box center [556, 362] width 154 height 16
type input "01592713078"
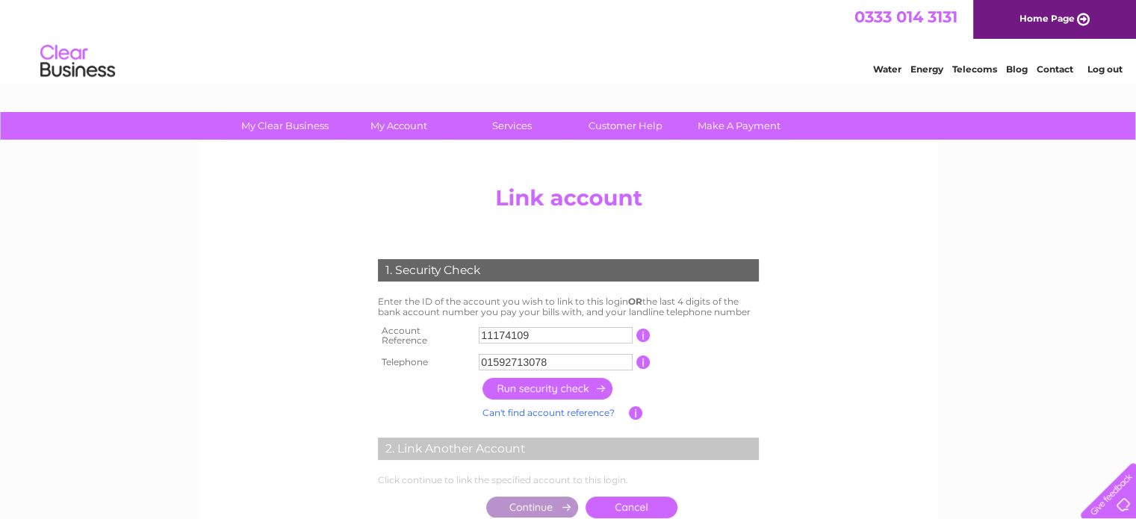
click at [520, 380] on input "button" at bounding box center [547, 389] width 131 height 22
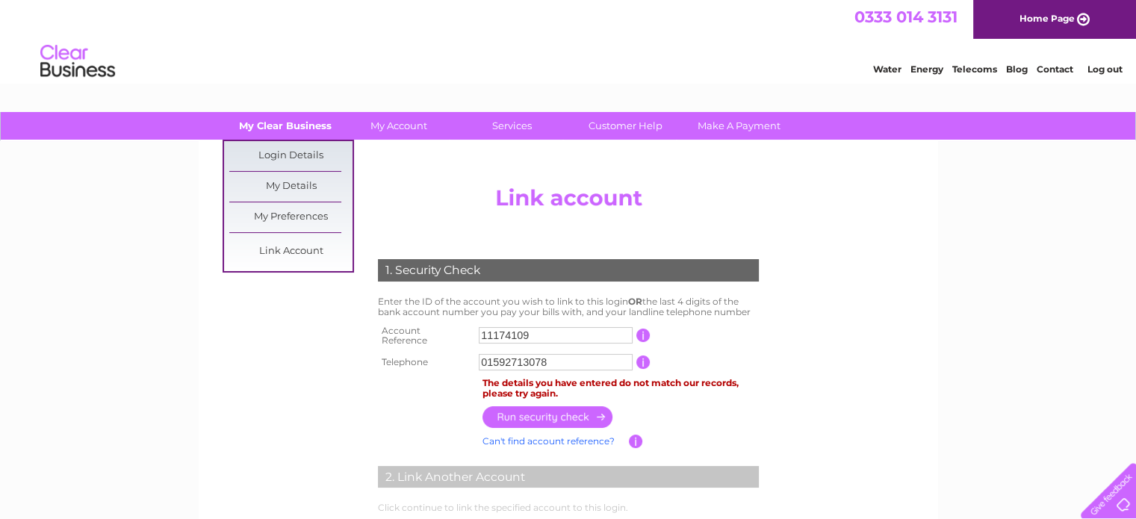
click at [302, 124] on link "My Clear Business" at bounding box center [284, 126] width 123 height 28
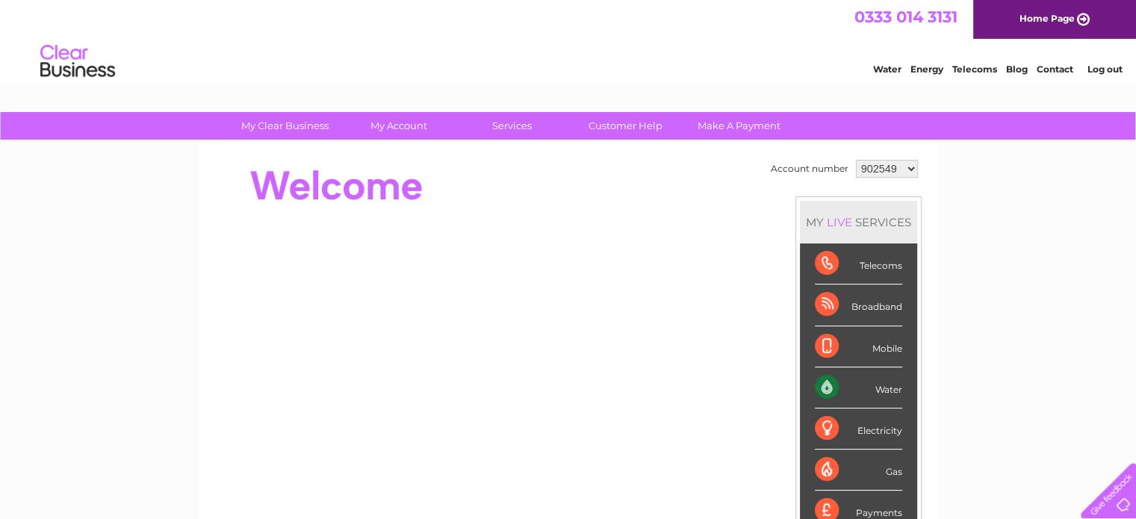
click at [666, 202] on div at bounding box center [485, 186] width 544 height 60
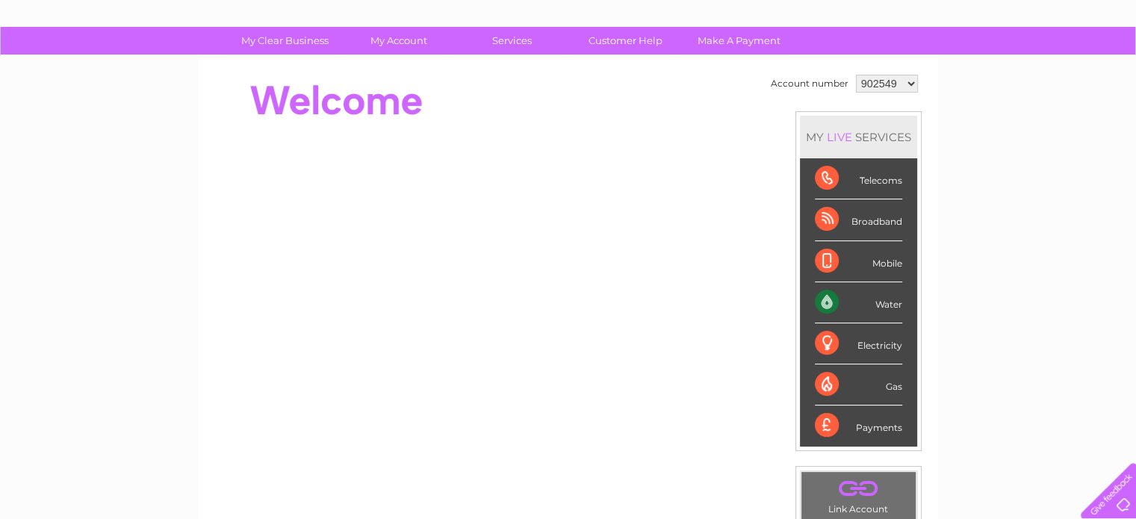
scroll to position [84, 0]
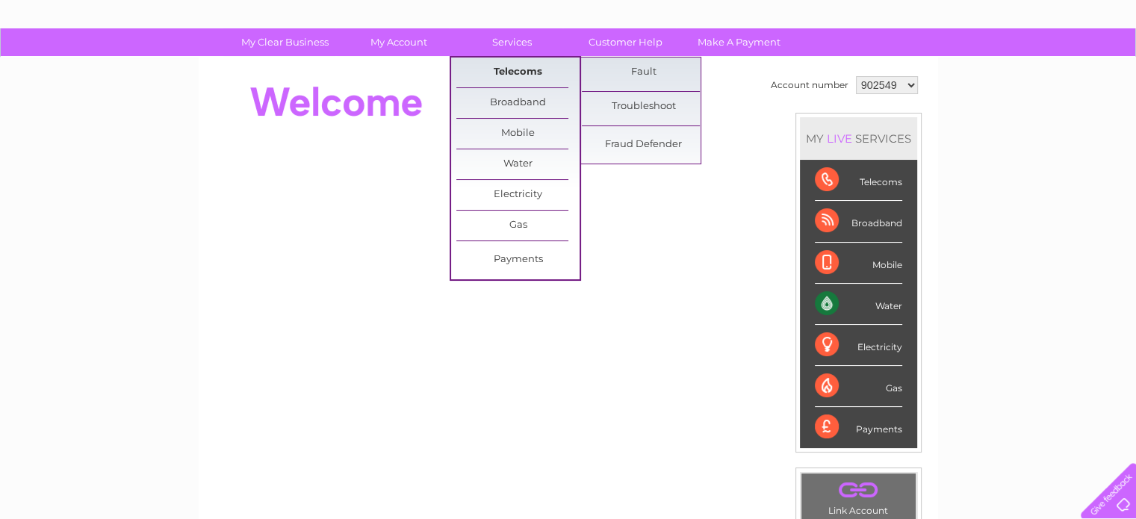
click at [524, 73] on link "Telecoms" at bounding box center [517, 73] width 123 height 30
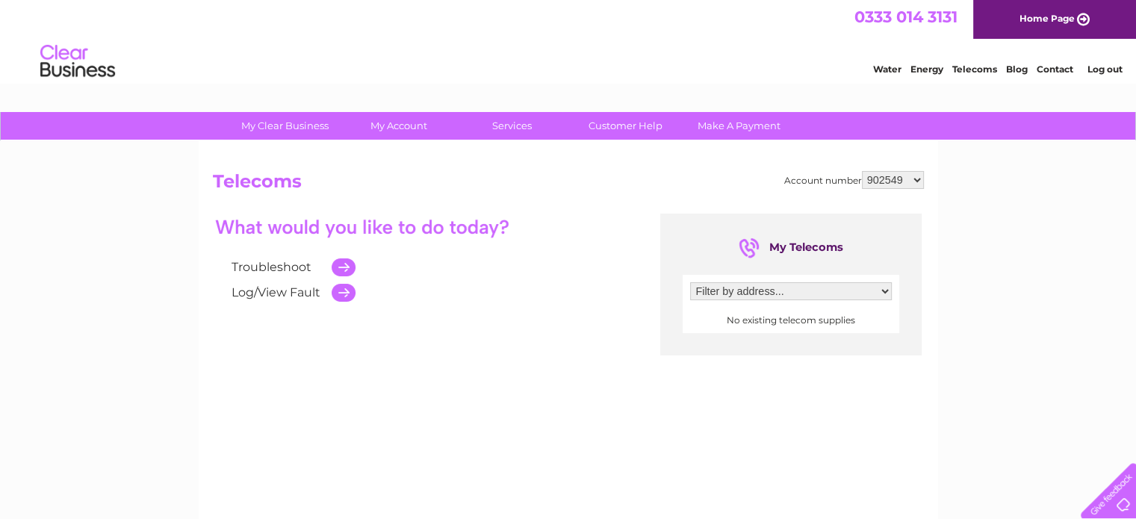
drag, startPoint x: 0, startPoint y: 0, endPoint x: 441, endPoint y: 319, distance: 543.9
click at [441, 319] on div "Troubleshoot Log/View Fault My Telecoms Filter by address... No existing teleco…" at bounding box center [568, 359] width 711 height 291
click at [798, 298] on select "Filter by address..." at bounding box center [791, 291] width 202 height 18
click at [577, 296] on div "Troubleshoot Log/View Fault" at bounding box center [426, 260] width 426 height 92
click at [542, 241] on div "Troubleshoot Log/View Fault" at bounding box center [426, 260] width 426 height 92
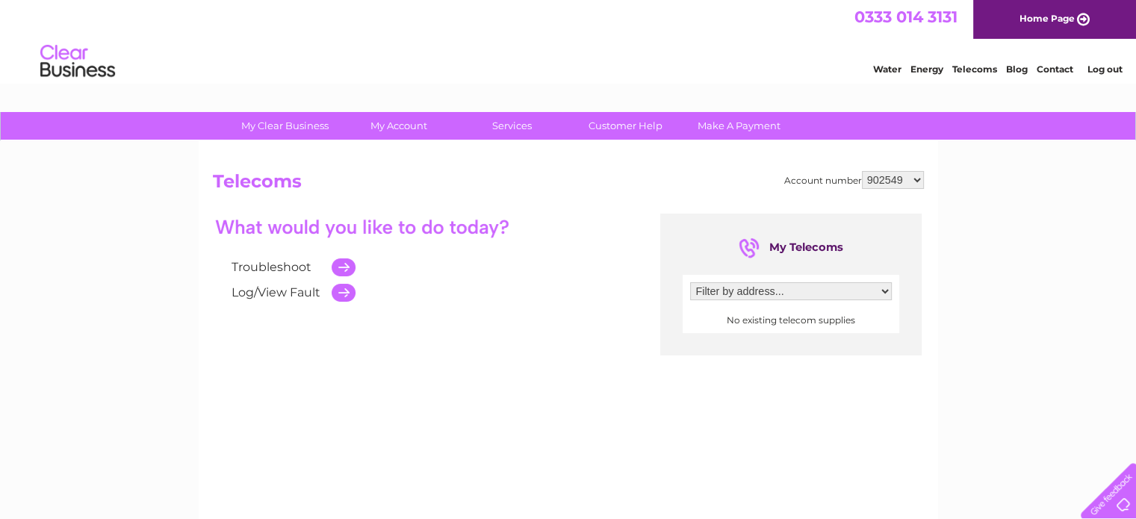
click at [884, 177] on select "902549 1134595 1152580" at bounding box center [893, 180] width 62 height 18
select select "1134595"
click at [863, 171] on select "902549 1134595 1152580" at bounding box center [893, 180] width 62 height 18
click at [891, 181] on select "902549 1134595 1152580" at bounding box center [893, 180] width 62 height 18
select select "1152580"
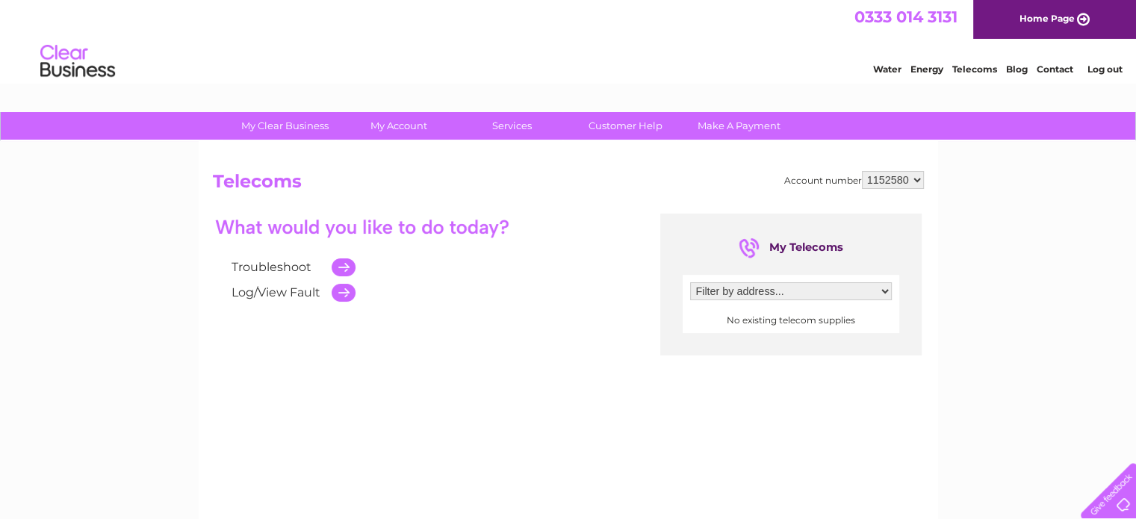
click at [863, 171] on select "902549 1134595 1152580" at bounding box center [893, 180] width 62 height 18
click at [884, 176] on select "902549 1134595 1152580" at bounding box center [893, 180] width 62 height 18
select select "1134595"
click at [863, 171] on select "902549 1134595 1152580" at bounding box center [893, 180] width 62 height 18
click at [795, 295] on select "Filter by address..." at bounding box center [791, 291] width 202 height 18
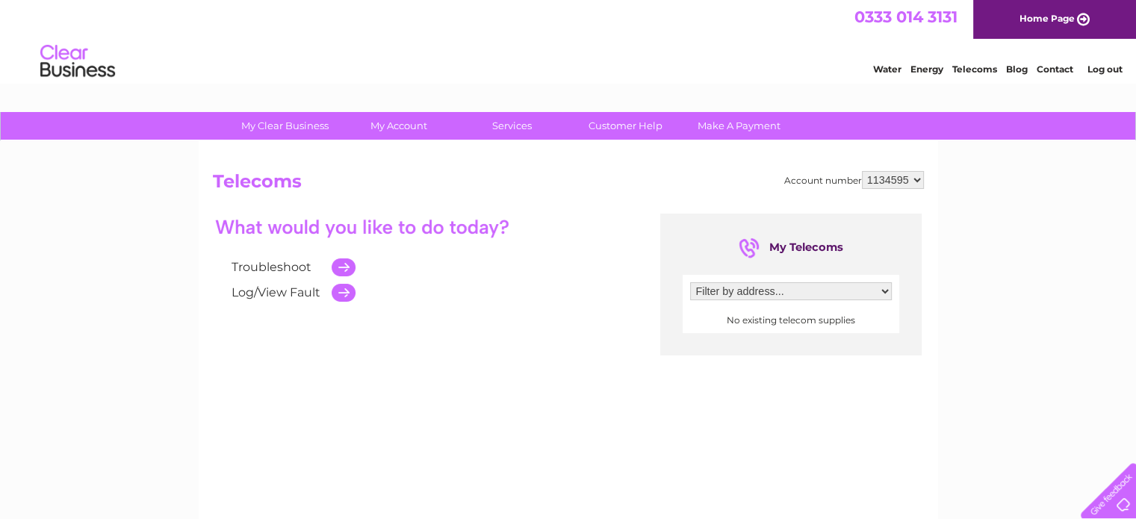
click at [690, 282] on select "Filter by address..." at bounding box center [791, 291] width 202 height 18
click at [906, 184] on select "902549 1134595 1152580" at bounding box center [893, 180] width 62 height 18
select select "1152580"
click at [863, 171] on select "902549 1134595 1152580" at bounding box center [893, 180] width 62 height 18
click at [690, 282] on select "Filter by address..." at bounding box center [791, 291] width 202 height 18
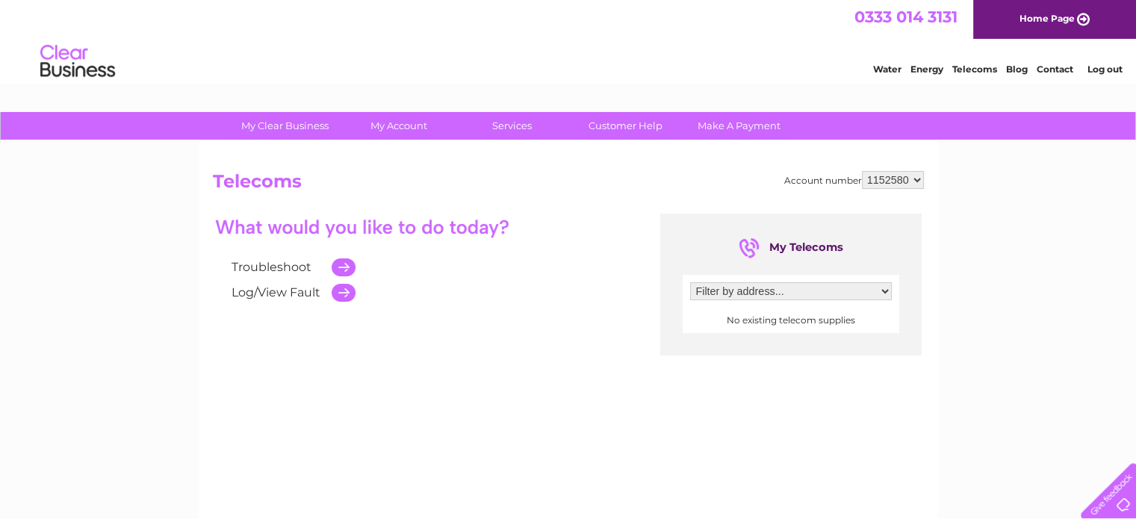
click at [974, 67] on link "Telecoms" at bounding box center [974, 68] width 45 height 11
